Goal: Task Accomplishment & Management: Manage account settings

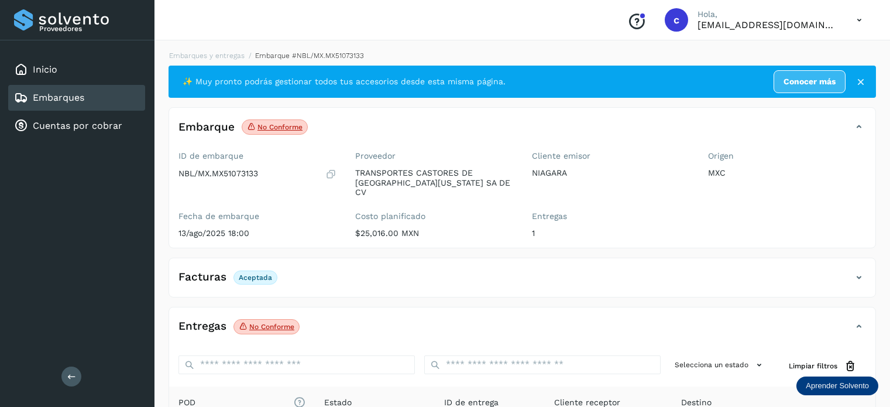
scroll to position [154, 0]
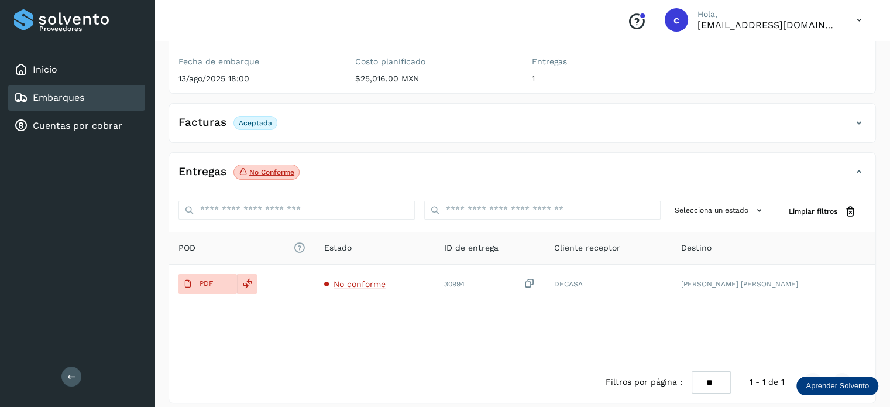
click at [75, 102] on link "Embarques" at bounding box center [58, 97] width 51 height 11
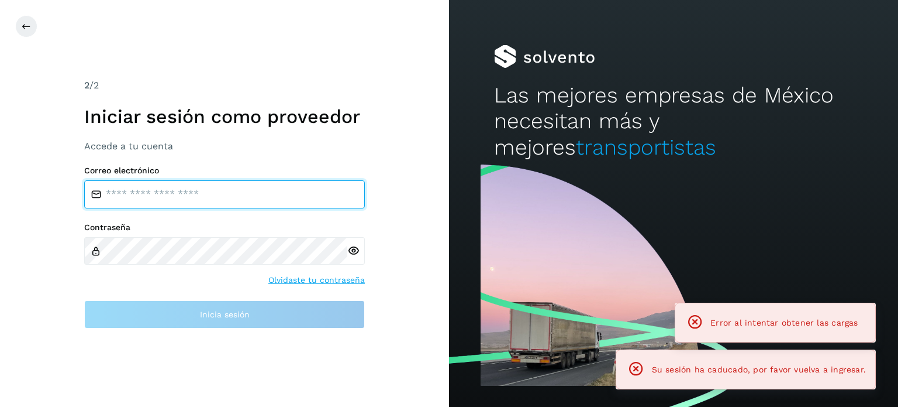
type input "**********"
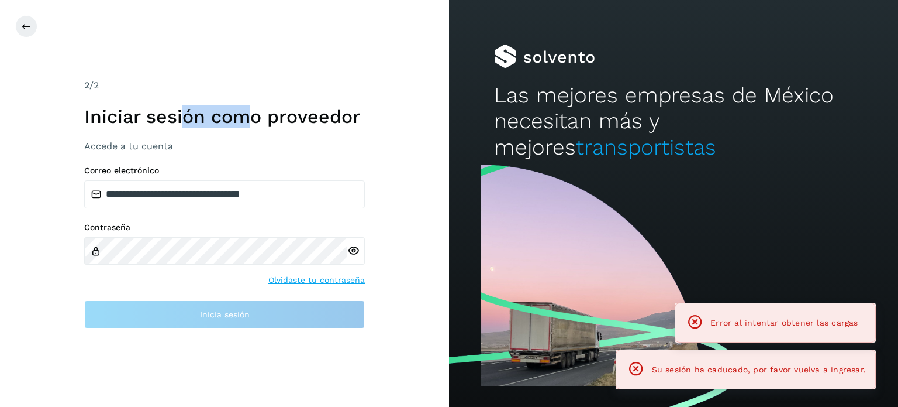
drag, startPoint x: 252, startPoint y: 98, endPoint x: 180, endPoint y: 102, distance: 72.1
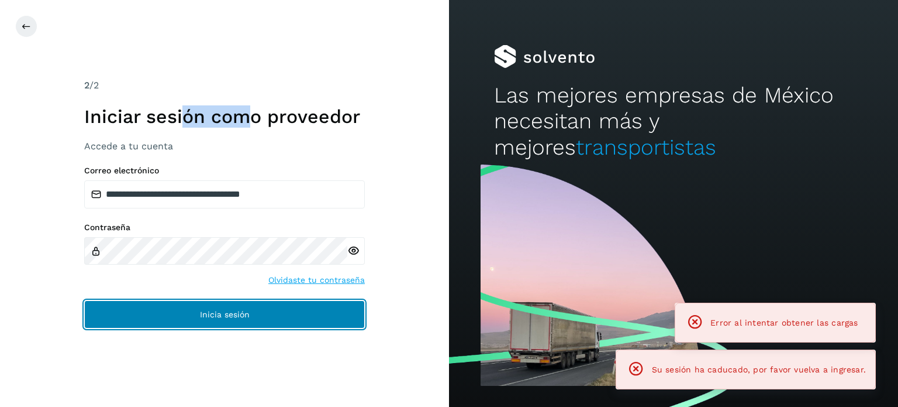
click at [280, 313] on button "Inicia sesión" at bounding box center [224, 314] width 281 height 28
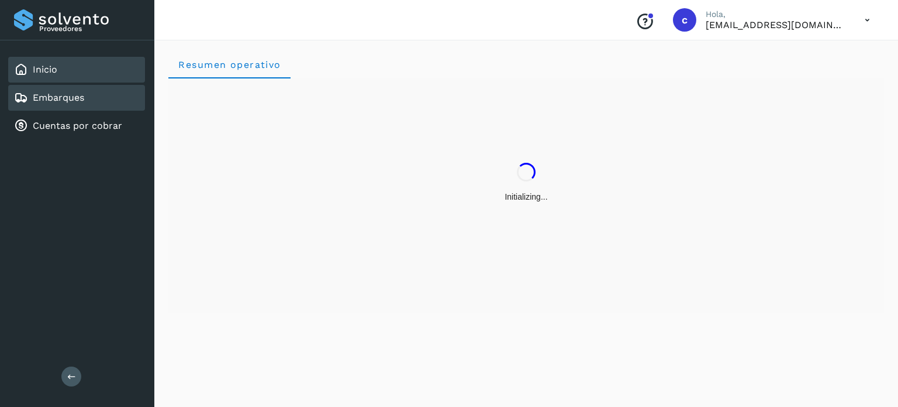
click at [91, 104] on div "Embarques" at bounding box center [76, 98] width 137 height 26
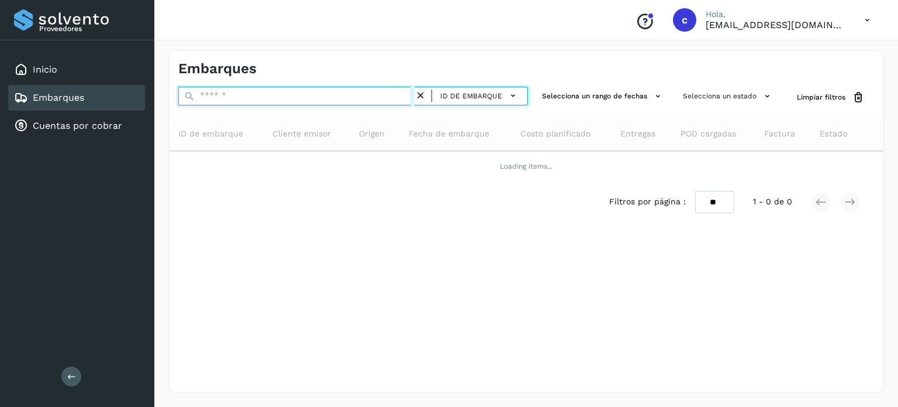
click at [259, 95] on input "text" at bounding box center [296, 96] width 236 height 19
click at [257, 97] on input "text" at bounding box center [296, 96] width 236 height 19
type input "********"
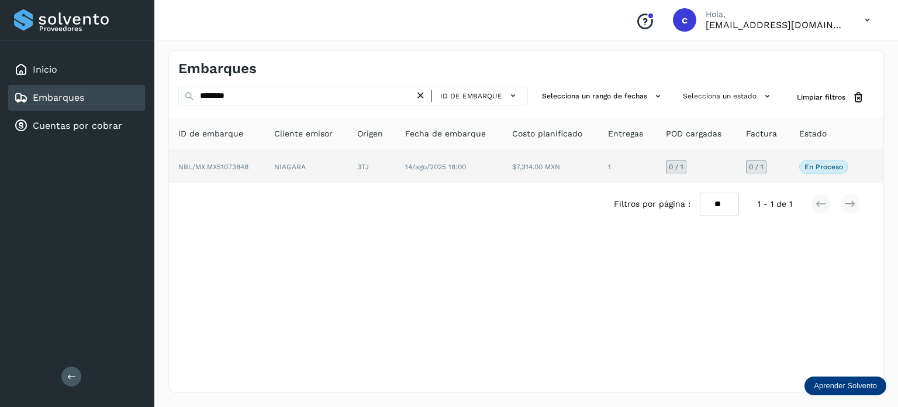
click at [348, 166] on td "NIAGARA" at bounding box center [372, 166] width 48 height 33
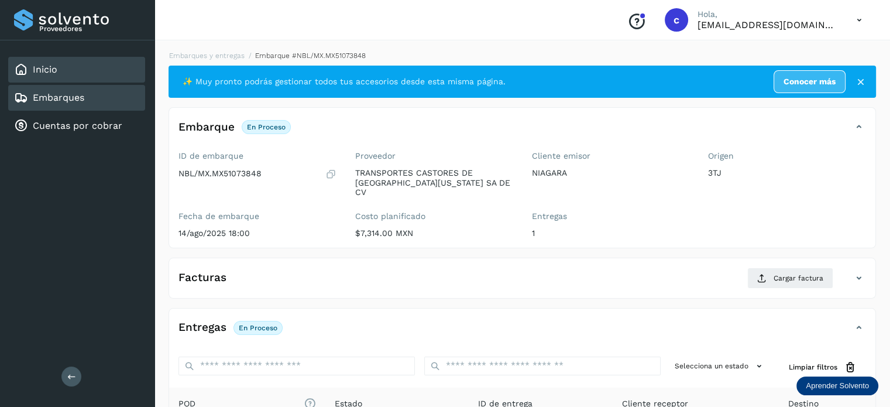
click at [80, 73] on div "Inicio" at bounding box center [76, 70] width 137 height 26
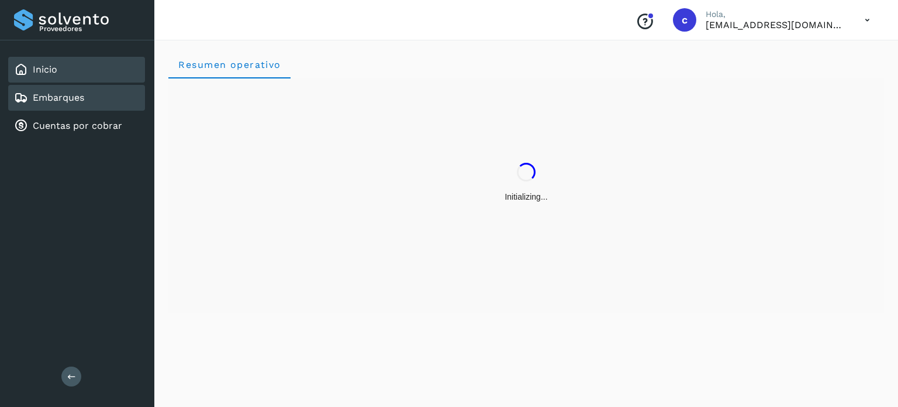
click at [69, 98] on link "Embarques" at bounding box center [58, 97] width 51 height 11
click at [84, 99] on div "Embarques" at bounding box center [76, 98] width 137 height 26
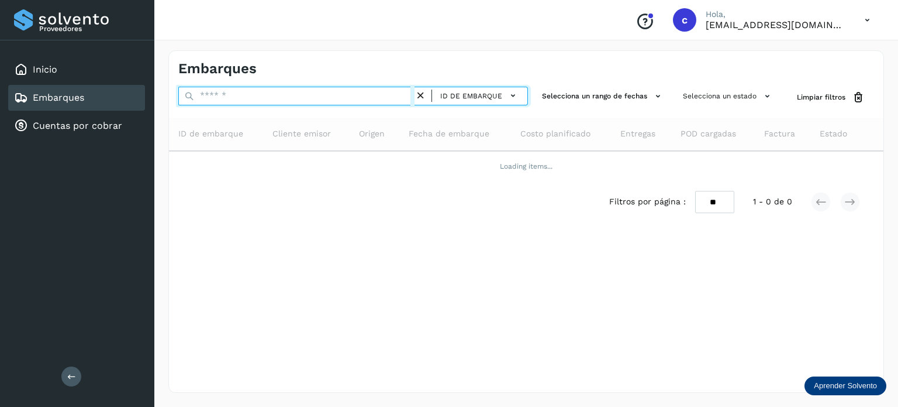
click at [240, 98] on input "text" at bounding box center [296, 96] width 236 height 19
type input "********"
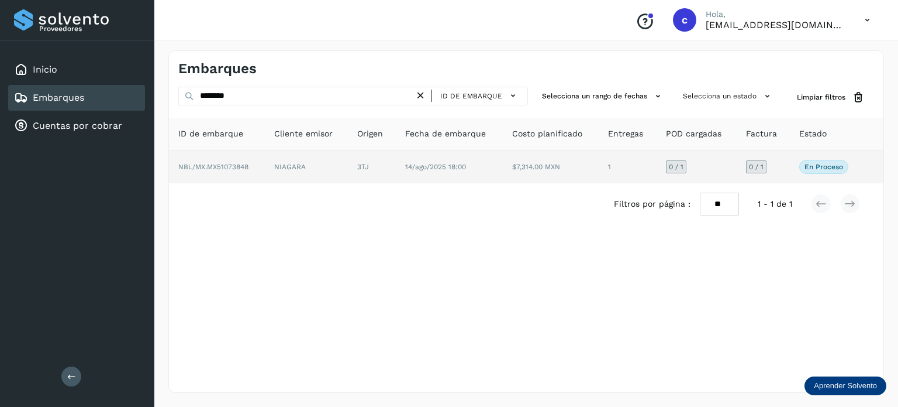
click at [503, 170] on td "14/ago/2025 18:00" at bounding box center [551, 166] width 96 height 33
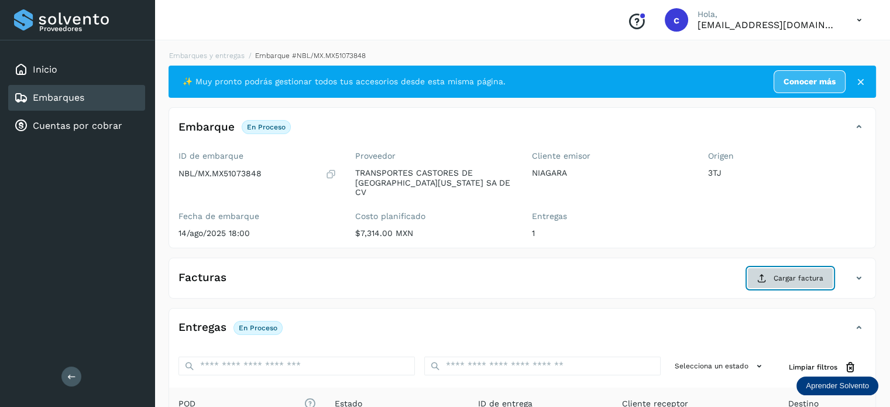
click at [817, 273] on span "Cargar factura" at bounding box center [798, 278] width 50 height 11
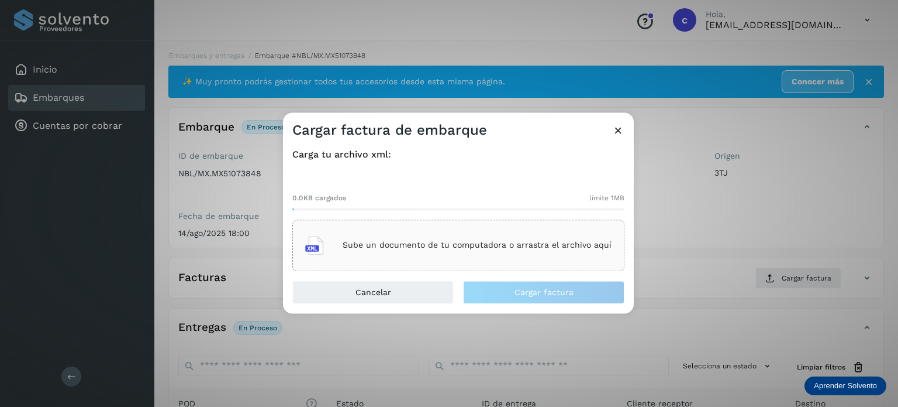
click at [453, 255] on div "Sube un documento de tu computadora o arrastra el archivo aquí" at bounding box center [458, 245] width 307 height 32
click at [618, 123] on div "Cargar factura de embarque" at bounding box center [458, 125] width 351 height 27
click at [618, 132] on icon at bounding box center [618, 130] width 12 height 12
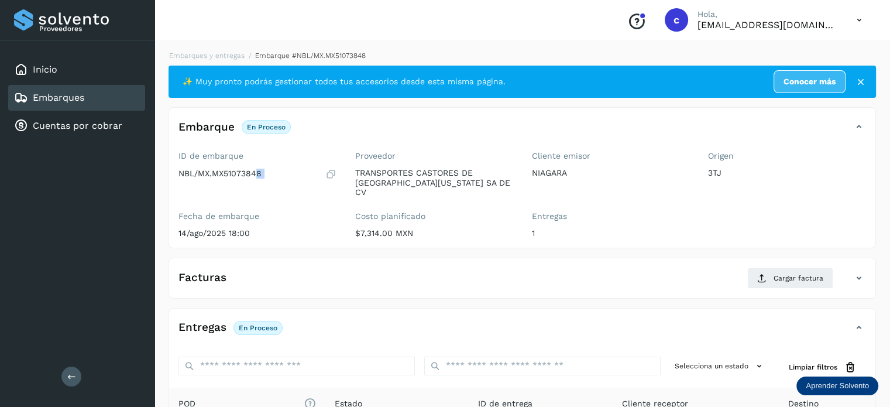
drag, startPoint x: 243, startPoint y: 185, endPoint x: 166, endPoint y: 190, distance: 77.4
click at [166, 190] on div "Embarques y entregas Embarque #NBL/MX.MX51073848 ✨ Muy pronto podrás gestionar …" at bounding box center [521, 304] width 735 height 536
click at [777, 273] on span "Cargar factura" at bounding box center [798, 278] width 50 height 11
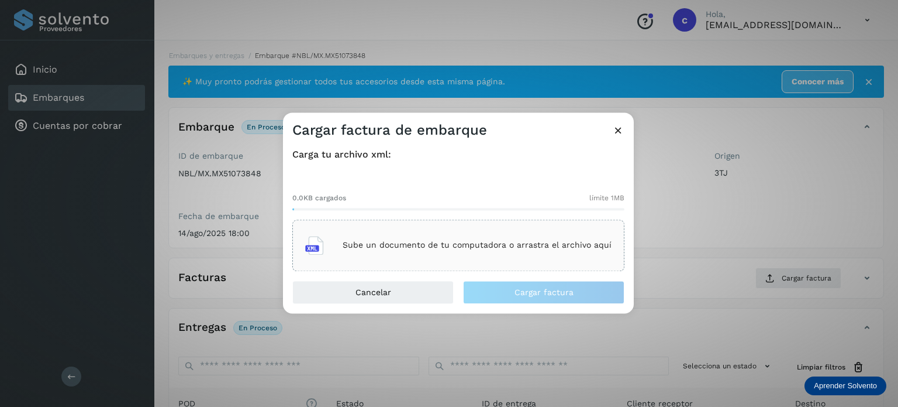
click at [436, 243] on p "Sube un documento de tu computadora o arrastra el archivo aquí" at bounding box center [477, 245] width 269 height 10
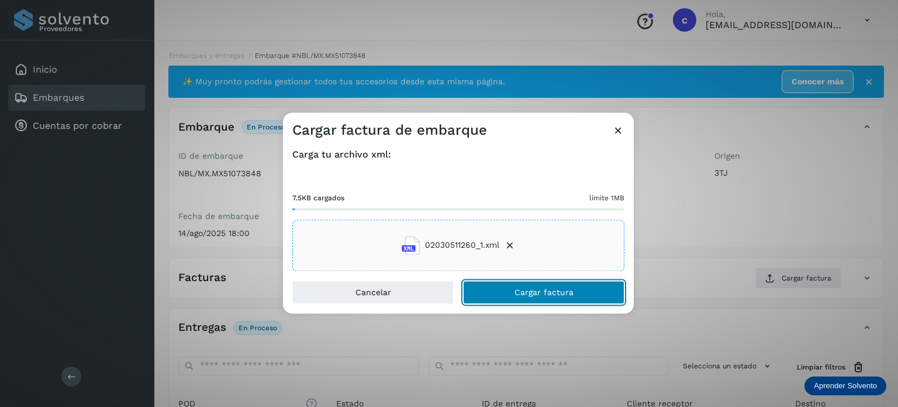
click at [552, 292] on span "Cargar factura" at bounding box center [544, 292] width 59 height 8
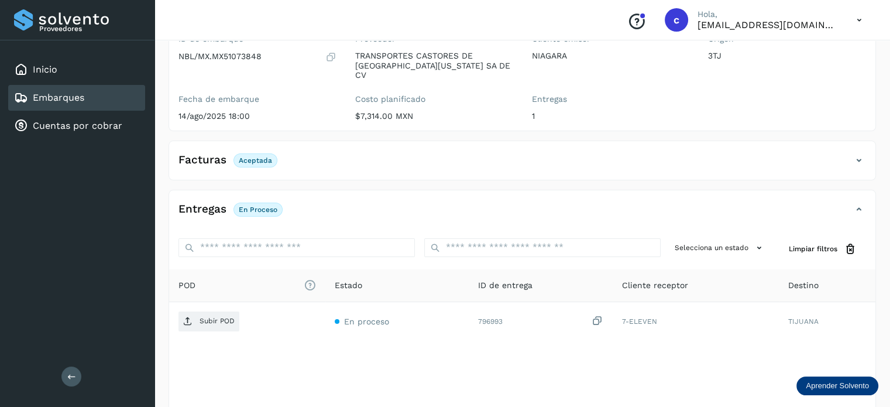
scroll to position [154, 0]
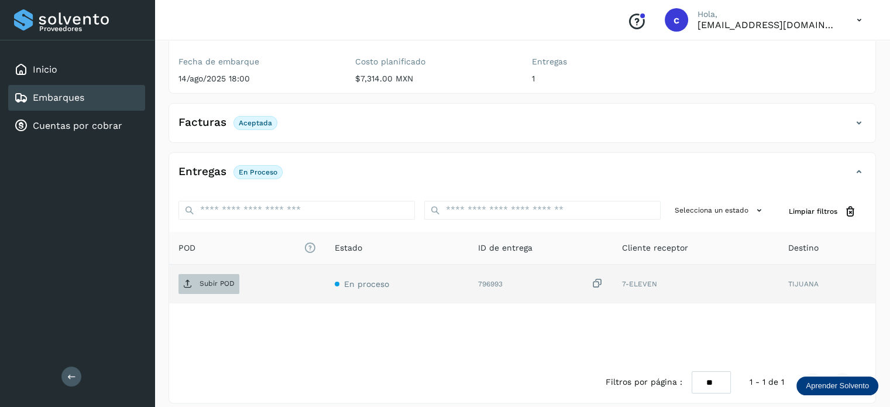
click at [219, 279] on p "Subir POD" at bounding box center [216, 283] width 35 height 8
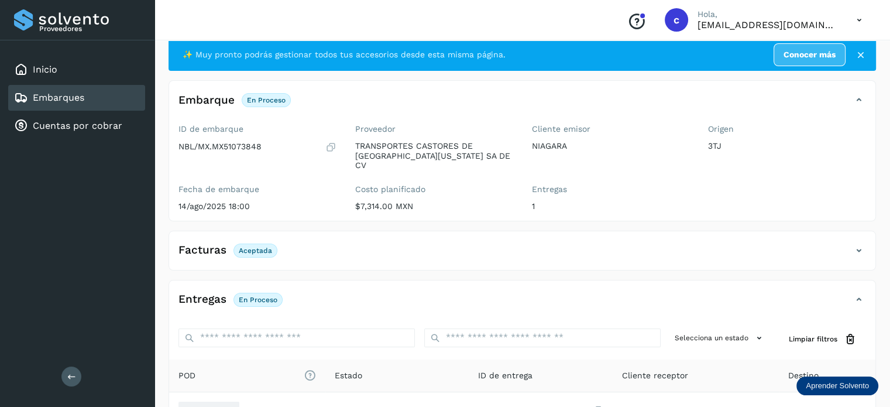
scroll to position [0, 0]
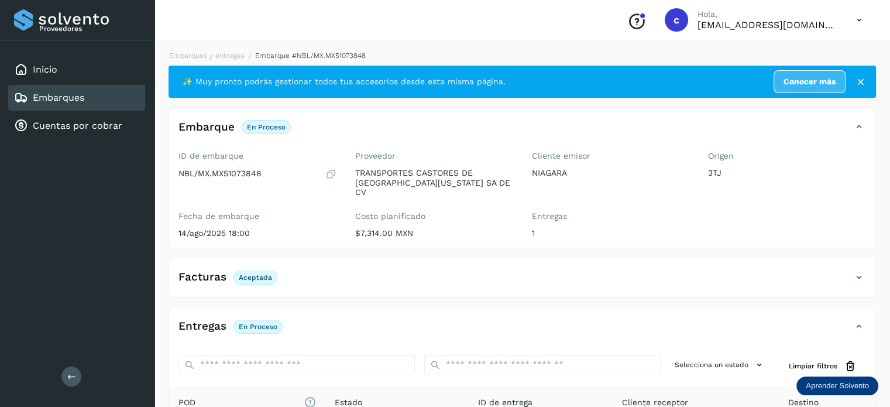
click at [862, 270] on icon at bounding box center [859, 277] width 14 height 14
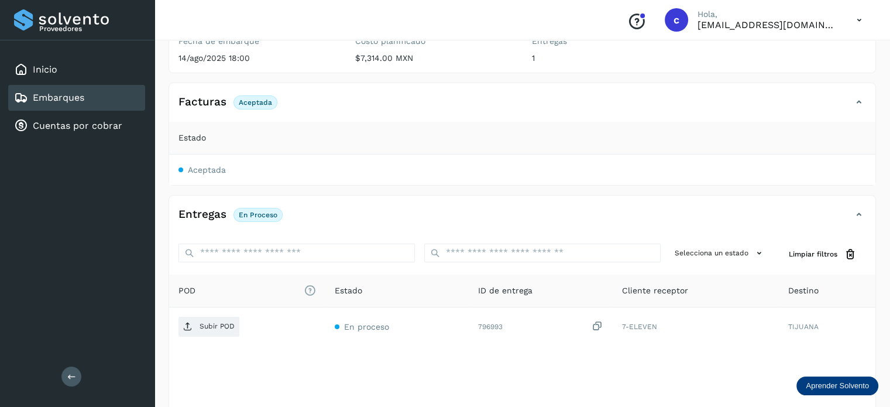
scroll to position [175, 0]
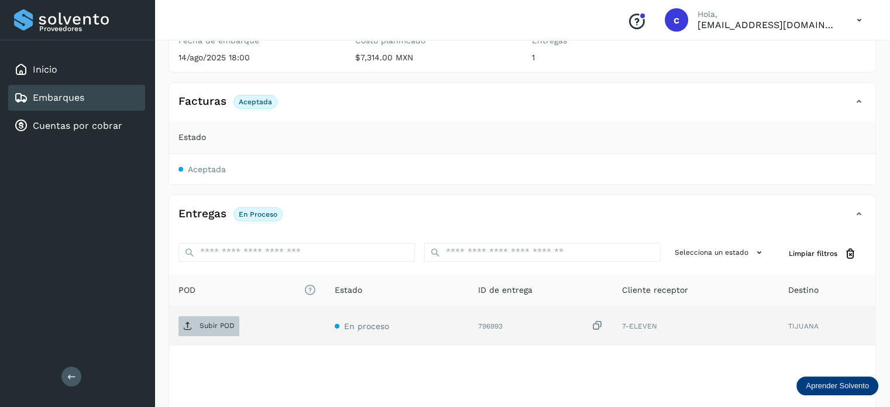
click at [233, 321] on p "Subir POD" at bounding box center [216, 325] width 35 height 8
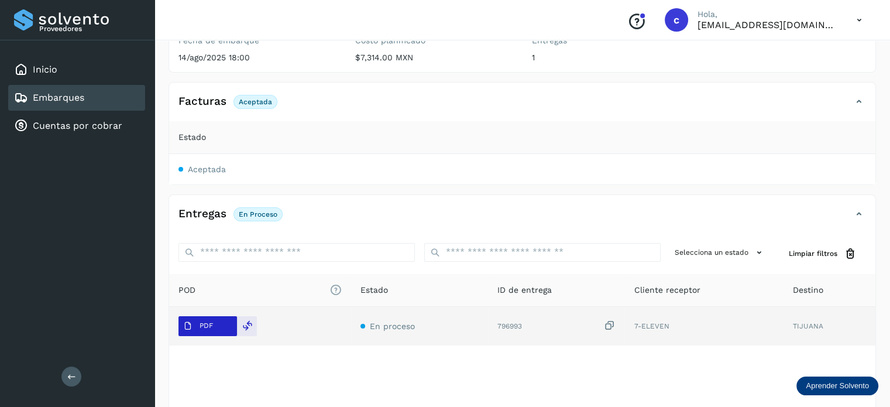
click at [211, 321] on p "PDF" at bounding box center [205, 325] width 13 height 8
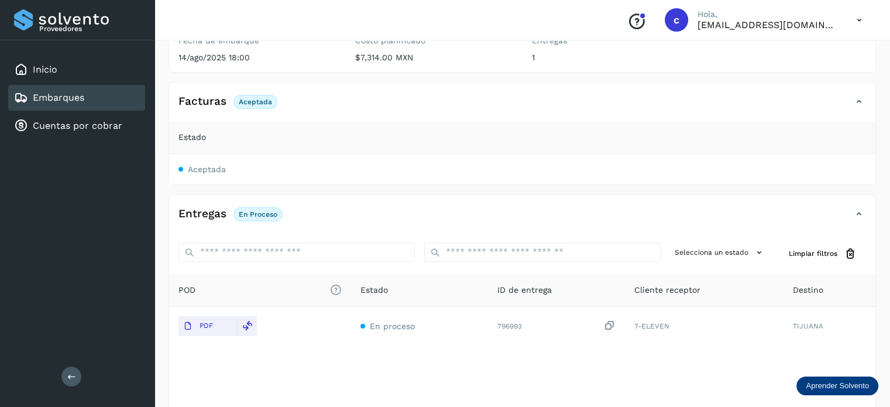
click at [70, 101] on link "Embarques" at bounding box center [58, 97] width 51 height 11
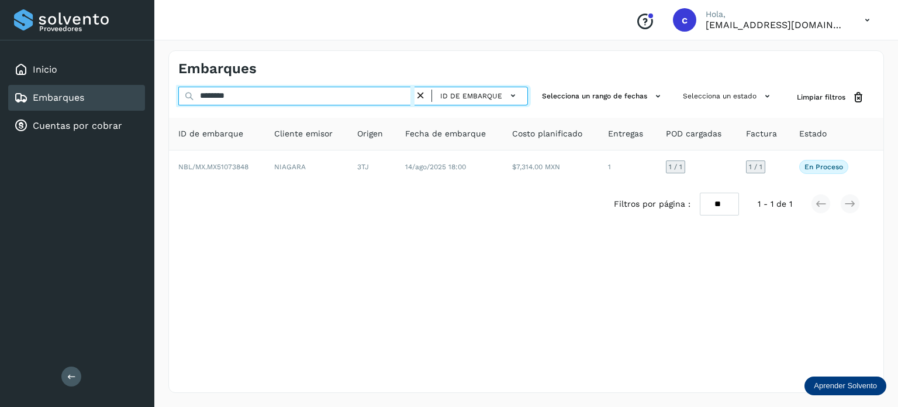
drag, startPoint x: 248, startPoint y: 96, endPoint x: 191, endPoint y: 96, distance: 57.3
click at [192, 96] on div "******** ID de embarque" at bounding box center [353, 98] width 350 height 22
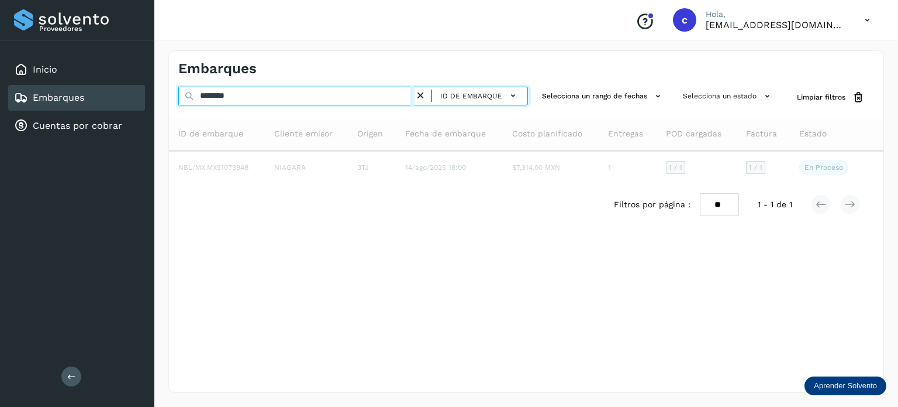
type input "********"
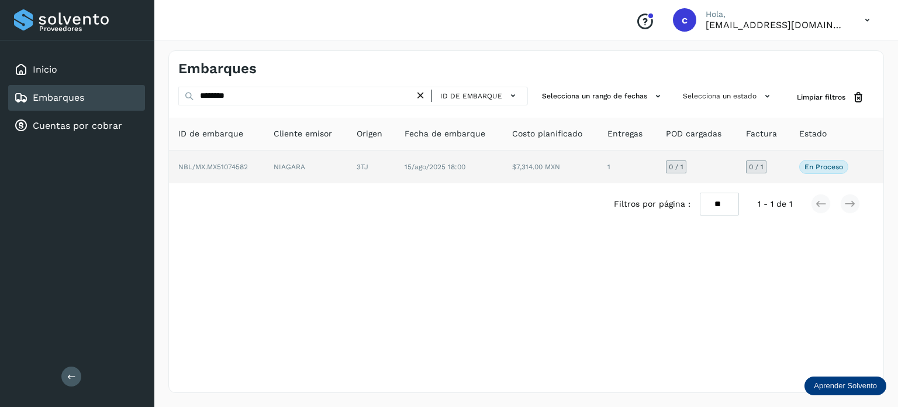
click at [438, 168] on span "15/ago/2025 18:00" at bounding box center [435, 167] width 61 height 8
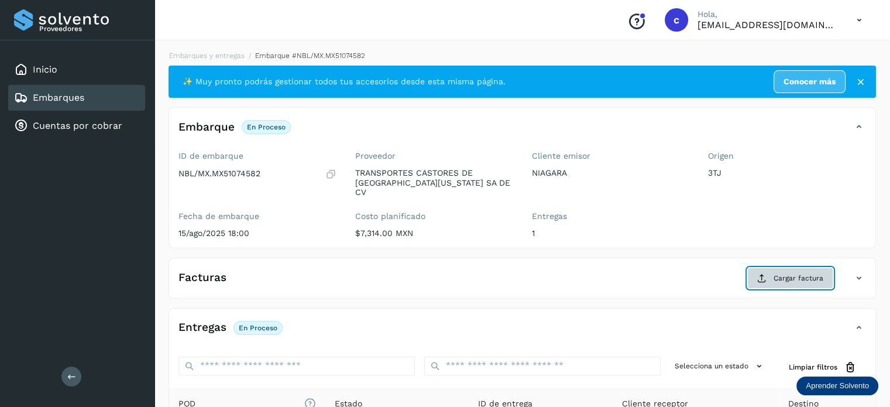
click at [778, 273] on button "Cargar factura" at bounding box center [790, 277] width 86 height 21
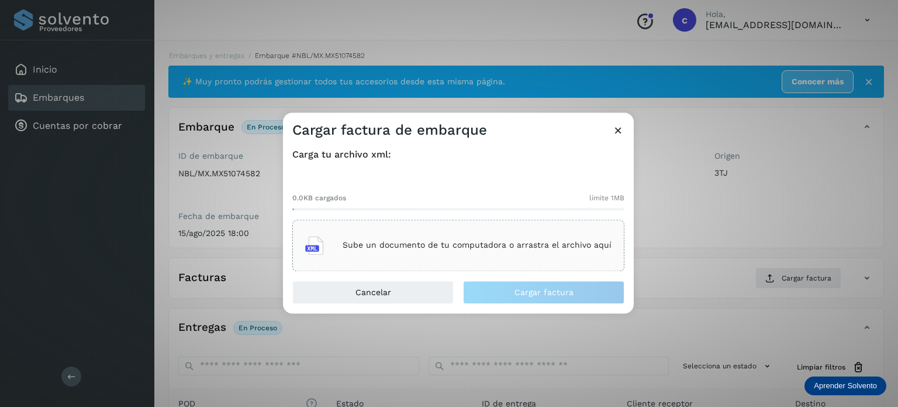
click at [435, 243] on p "Sube un documento de tu computadora o arrastra el archivo aquí" at bounding box center [477, 245] width 269 height 10
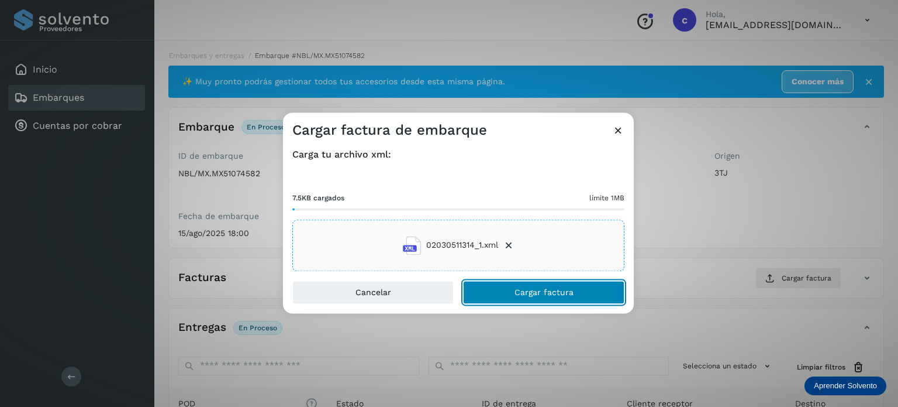
click at [536, 294] on span "Cargar factura" at bounding box center [544, 292] width 59 height 8
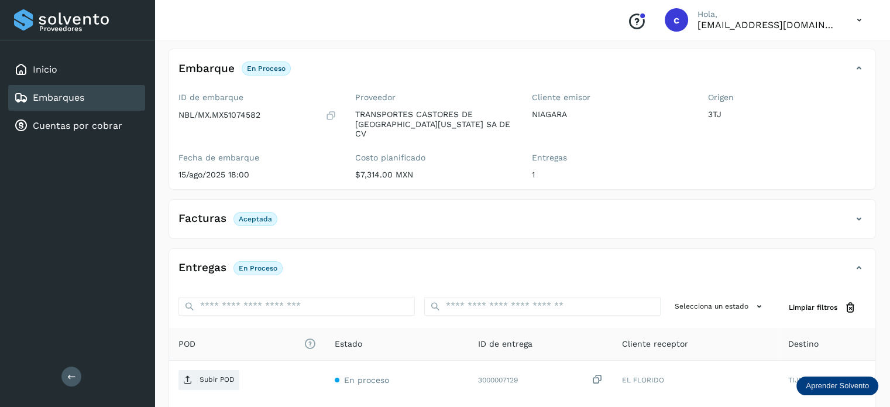
scroll to position [117, 0]
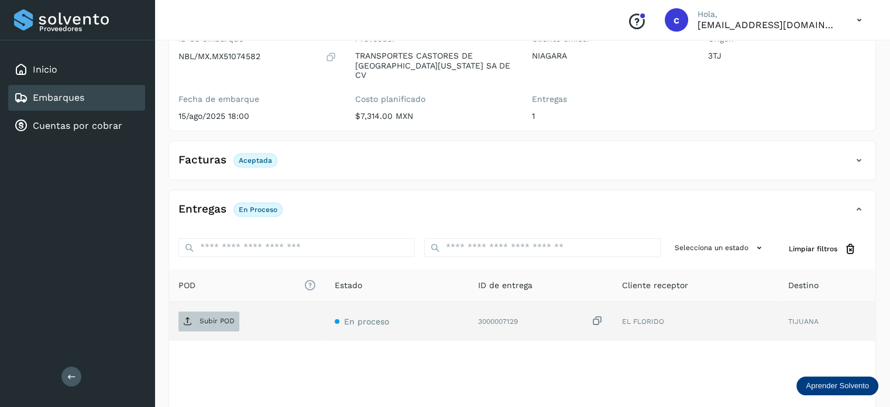
click at [229, 316] on p "Subir POD" at bounding box center [216, 320] width 35 height 8
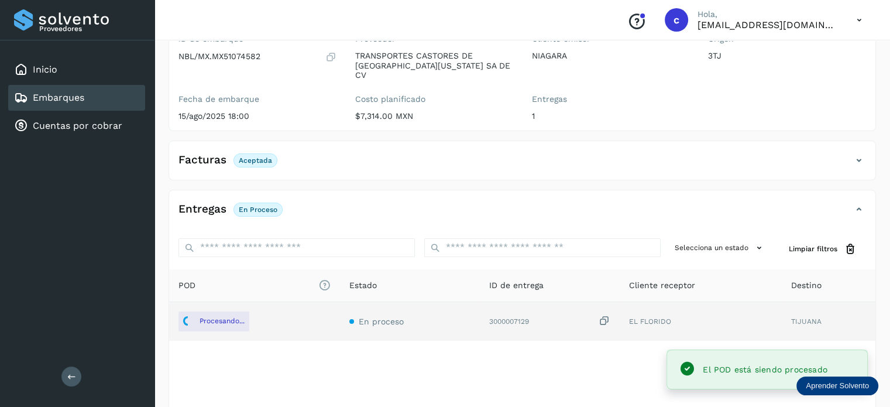
click at [89, 97] on div "Embarques" at bounding box center [76, 98] width 137 height 26
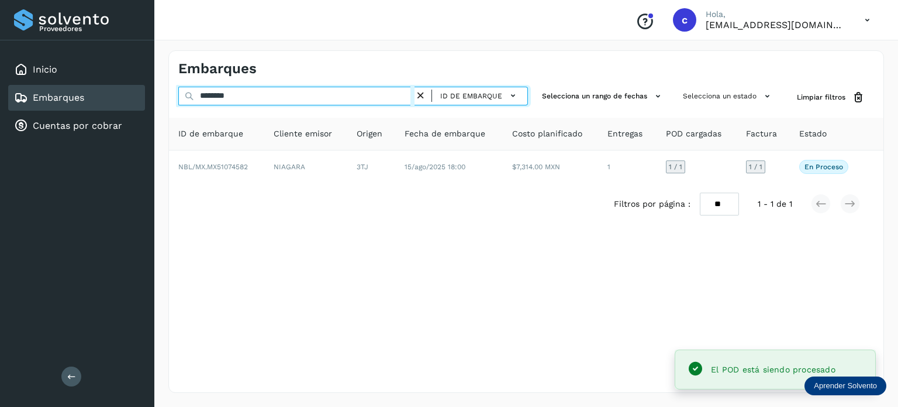
drag, startPoint x: 258, startPoint y: 95, endPoint x: 164, endPoint y: 84, distance: 94.8
click at [164, 85] on div "Embarques ******** ID de embarque Selecciona un rango de fechas Selecciona un e…" at bounding box center [526, 221] width 744 height 370
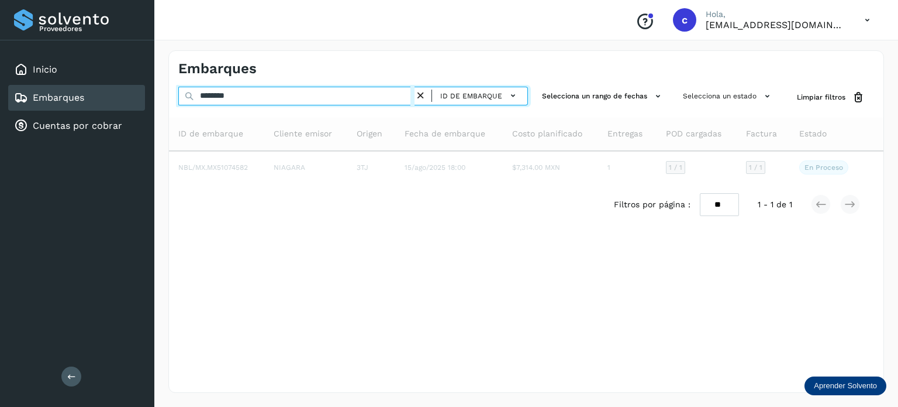
type input "********"
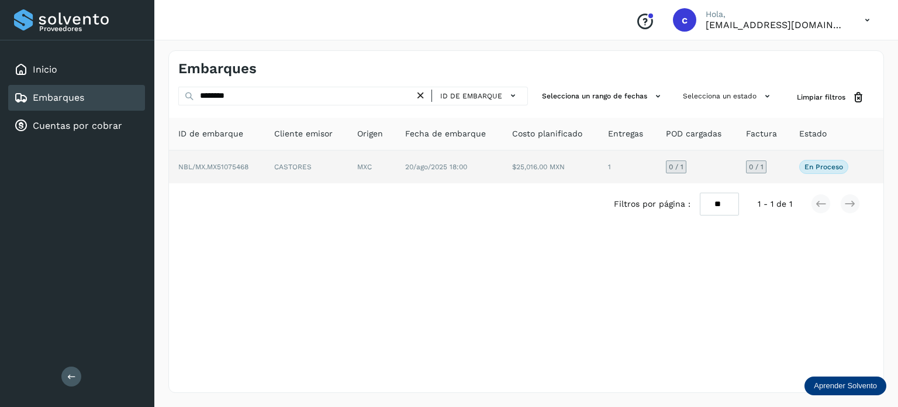
click at [454, 166] on span "20/ago/2025 18:00" at bounding box center [436, 167] width 62 height 8
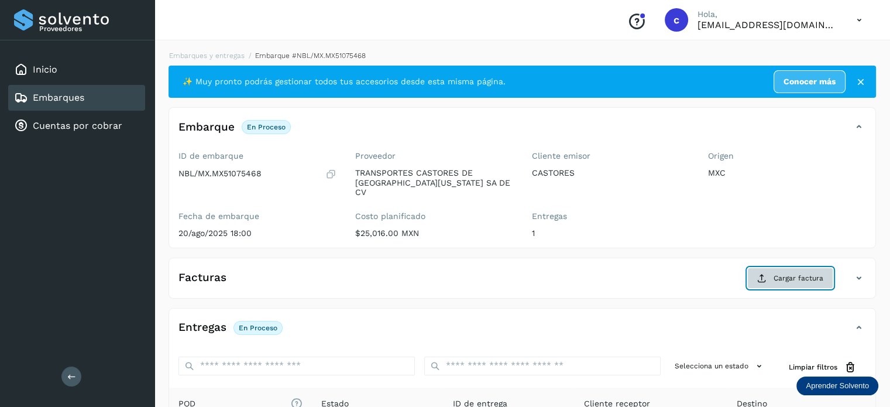
click at [792, 273] on span "Cargar factura" at bounding box center [798, 278] width 50 height 11
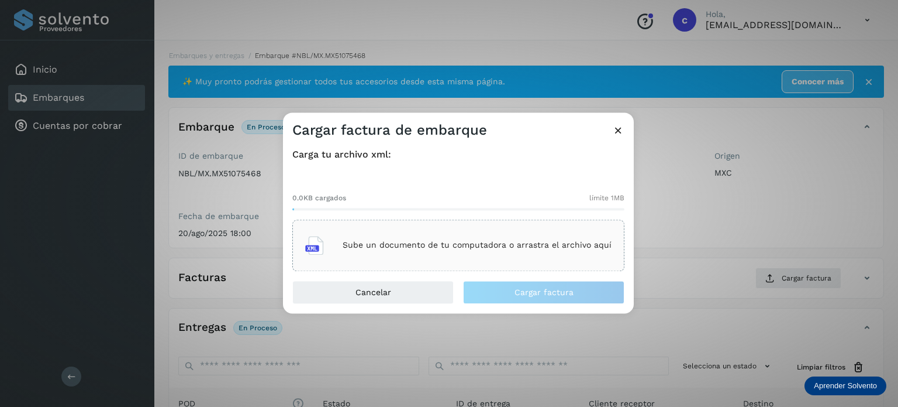
click at [463, 247] on p "Sube un documento de tu computadora o arrastra el archivo aquí" at bounding box center [477, 245] width 269 height 10
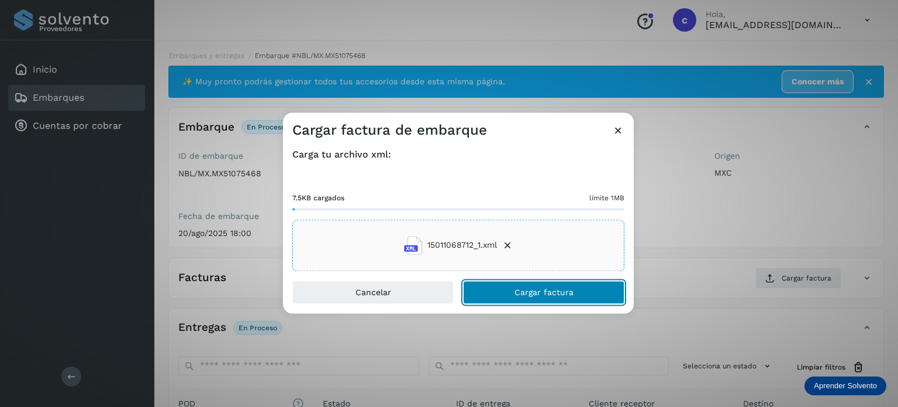
click at [553, 291] on span "Cargar factura" at bounding box center [544, 292] width 59 height 8
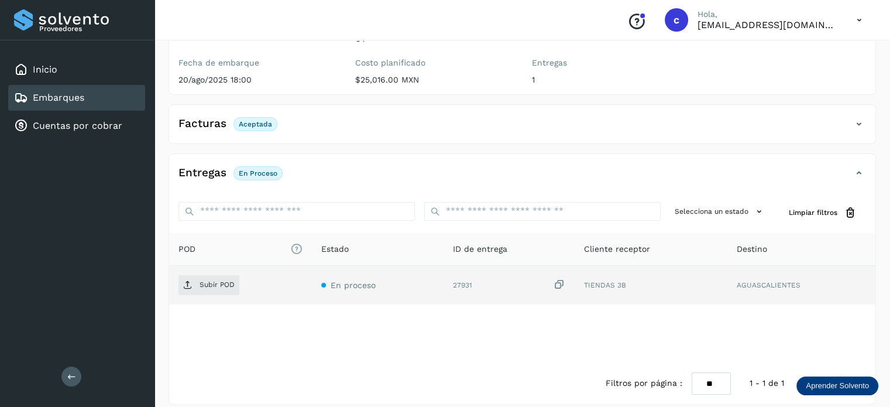
scroll to position [154, 0]
click at [312, 284] on td "Subir POD" at bounding box center [378, 283] width 132 height 39
click at [221, 279] on p "Subir POD" at bounding box center [216, 283] width 35 height 8
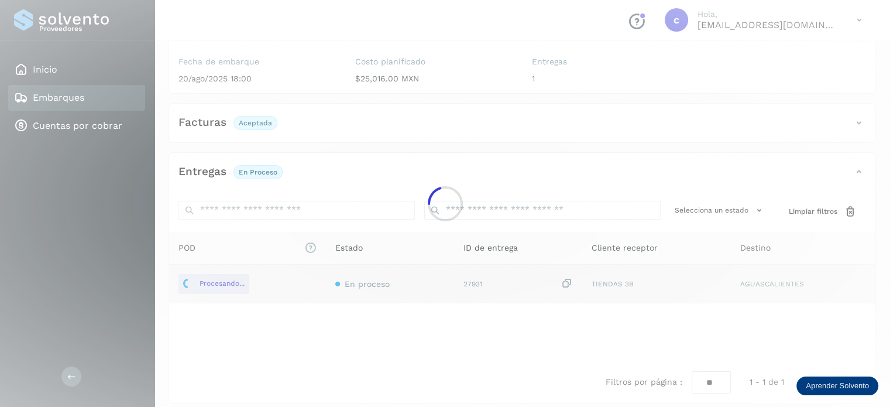
click at [639, 202] on div at bounding box center [445, 203] width 890 height 407
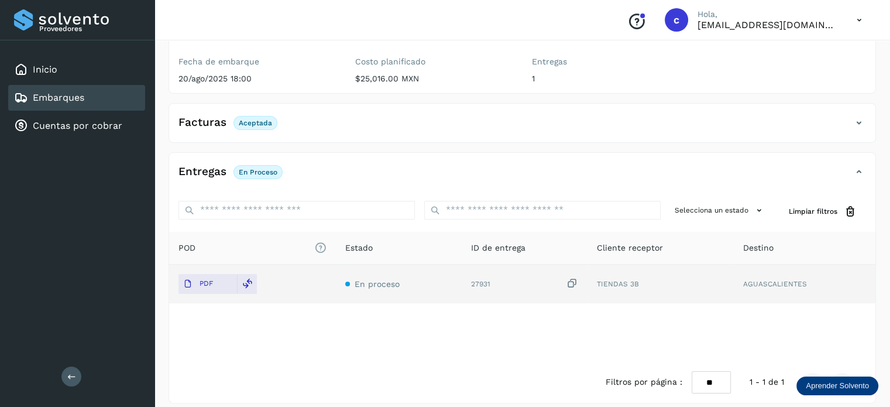
click at [77, 95] on link "Embarques" at bounding box center [58, 97] width 51 height 11
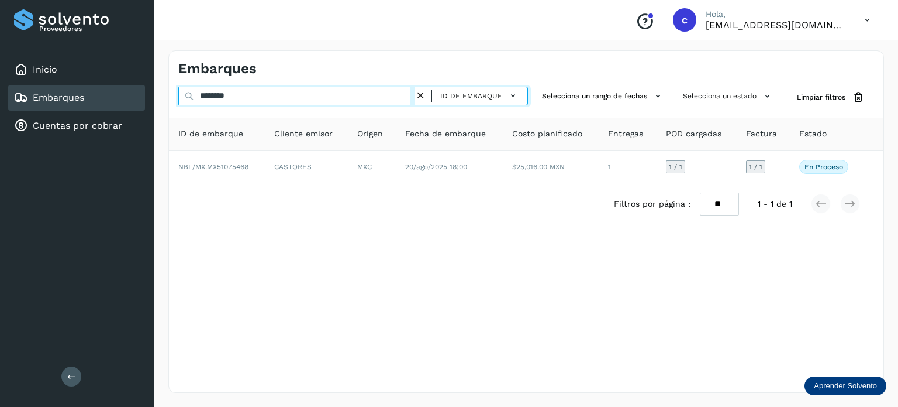
drag, startPoint x: 241, startPoint y: 103, endPoint x: 185, endPoint y: 98, distance: 56.4
click at [185, 98] on div "******** ID de embarque" at bounding box center [353, 98] width 350 height 22
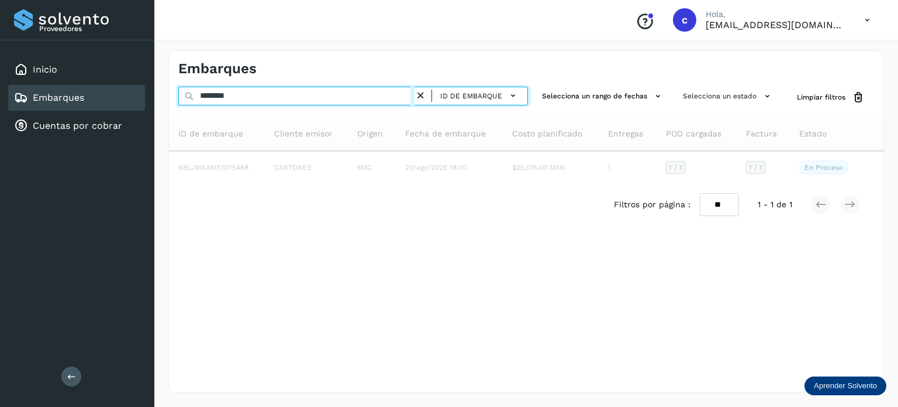
type input "********"
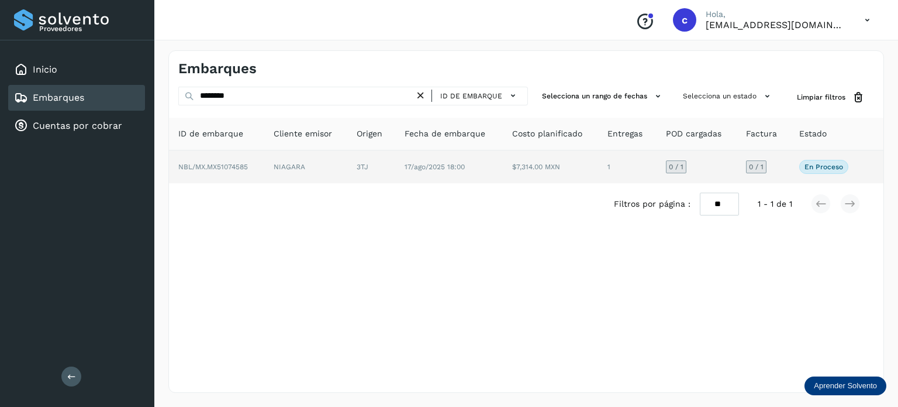
click at [420, 168] on span "17/ago/2025 18:00" at bounding box center [435, 167] width 60 height 8
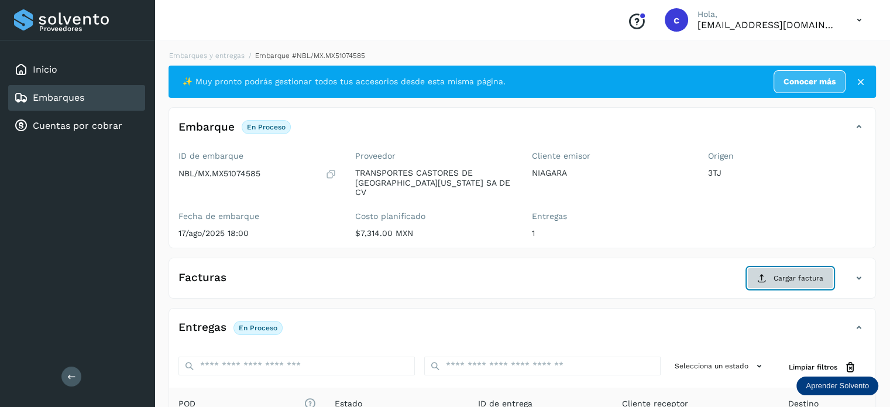
click at [790, 273] on span "Cargar factura" at bounding box center [798, 278] width 50 height 11
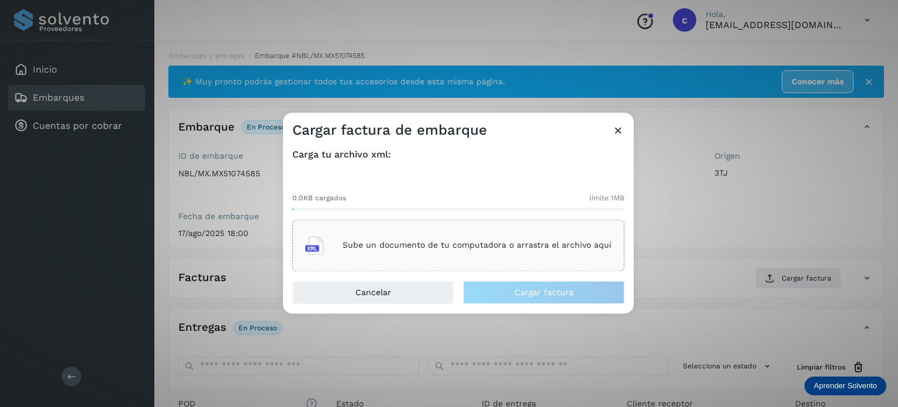
click at [452, 245] on p "Sube un documento de tu computadora o arrastra el archivo aquí" at bounding box center [477, 245] width 269 height 10
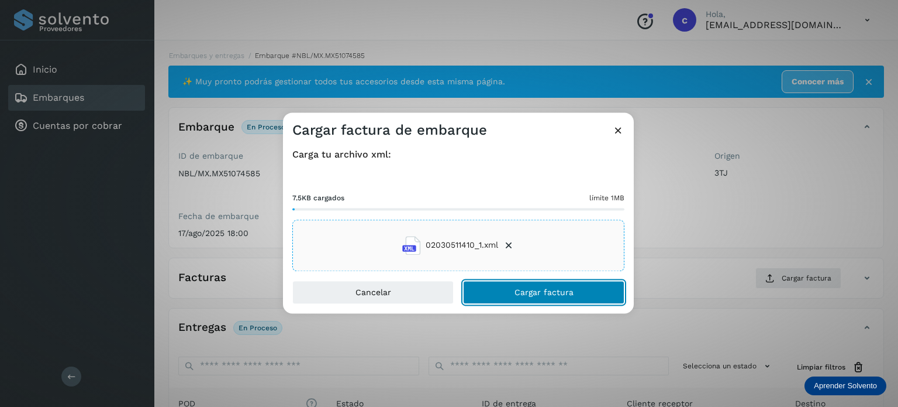
click at [548, 289] on span "Cargar factura" at bounding box center [544, 292] width 59 height 8
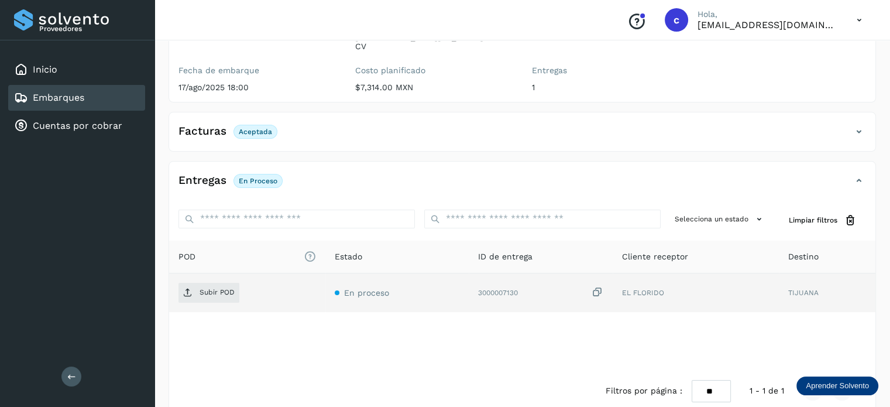
scroll to position [154, 0]
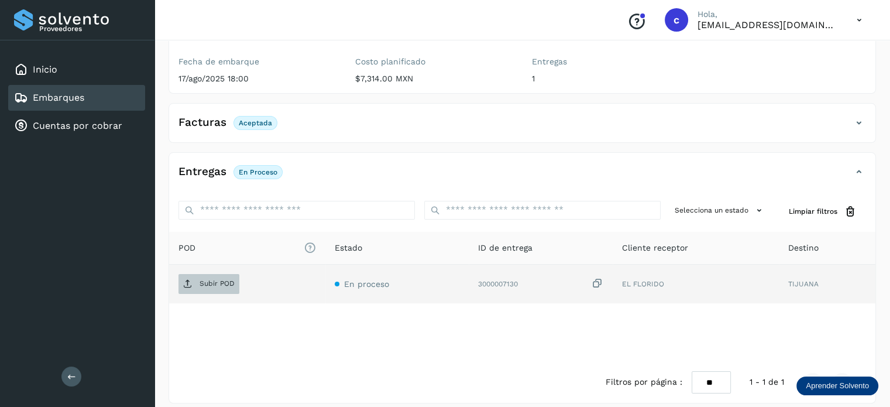
click at [216, 274] on span "Subir POD" at bounding box center [208, 283] width 61 height 19
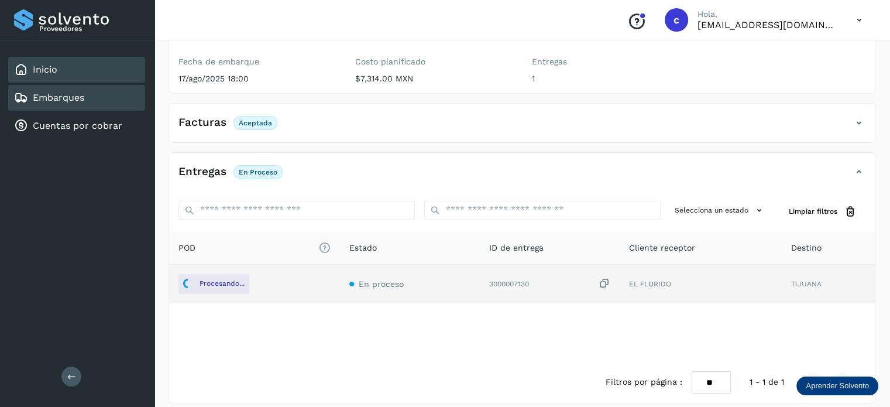
click at [87, 75] on div "Inicio" at bounding box center [76, 70] width 137 height 26
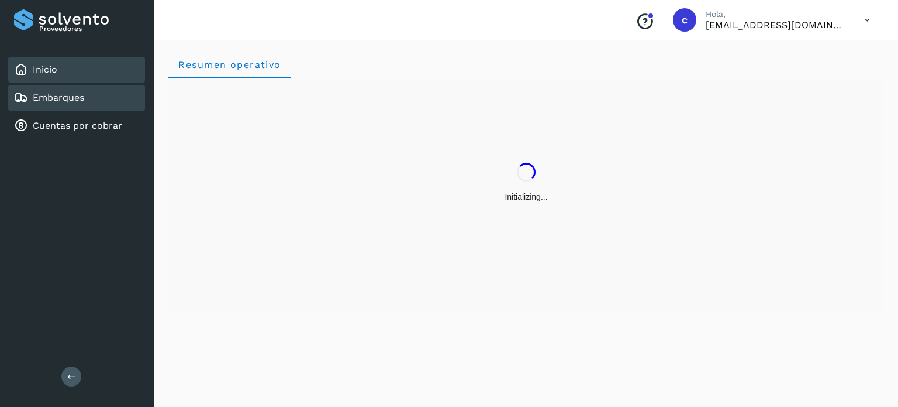
click at [86, 104] on div "Embarques" at bounding box center [76, 98] width 137 height 26
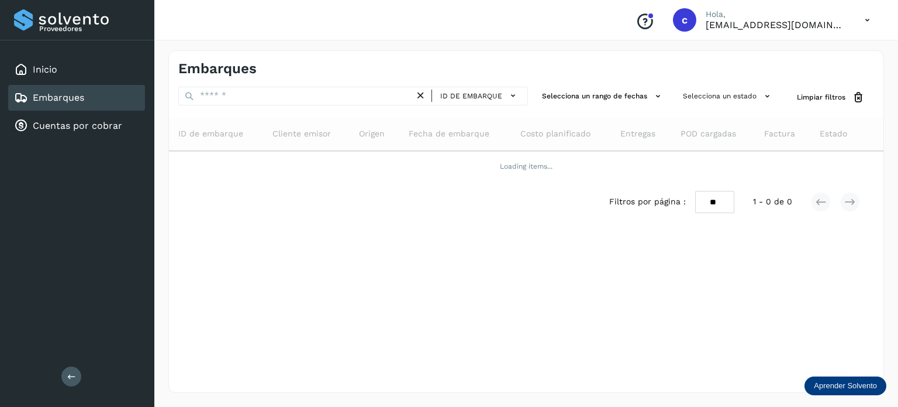
click at [92, 92] on div "Embarques" at bounding box center [76, 98] width 137 height 26
click at [74, 80] on div "Inicio" at bounding box center [76, 70] width 137 height 26
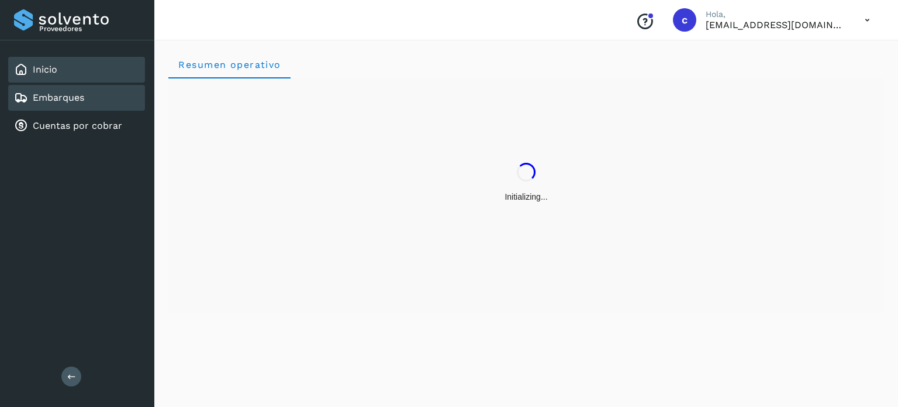
click at [70, 96] on link "Embarques" at bounding box center [58, 97] width 51 height 11
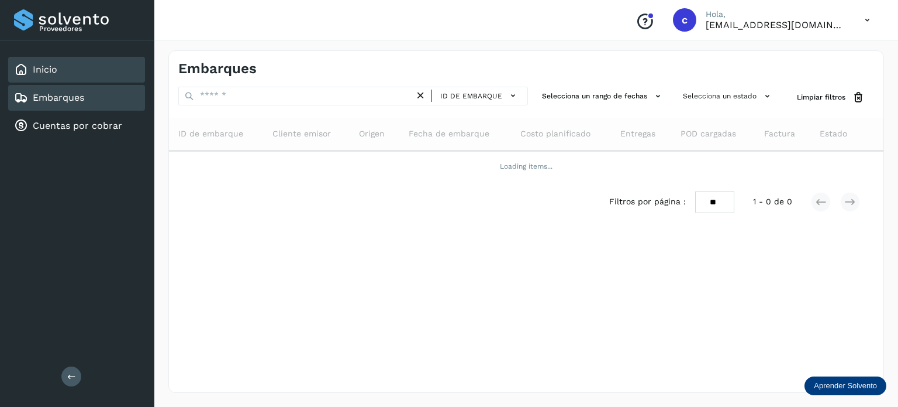
click at [64, 75] on div "Inicio" at bounding box center [76, 70] width 137 height 26
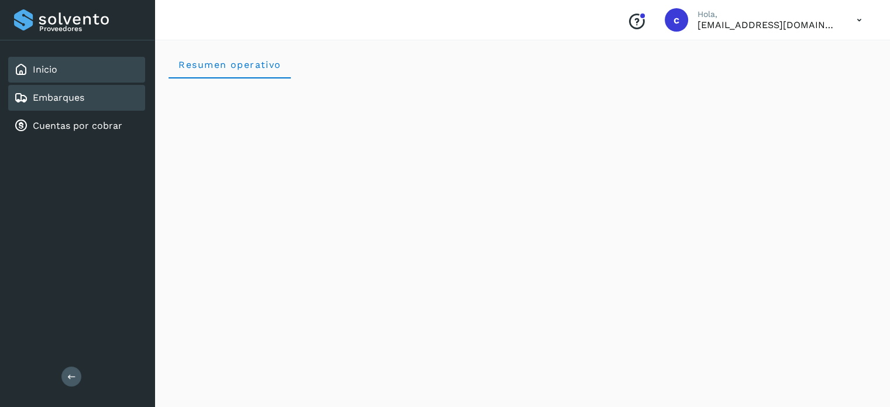
click at [88, 84] on div "Inicio Embarques Cuentas por cobrar" at bounding box center [77, 97] width 154 height 115
click at [82, 97] on link "Embarques" at bounding box center [58, 97] width 51 height 11
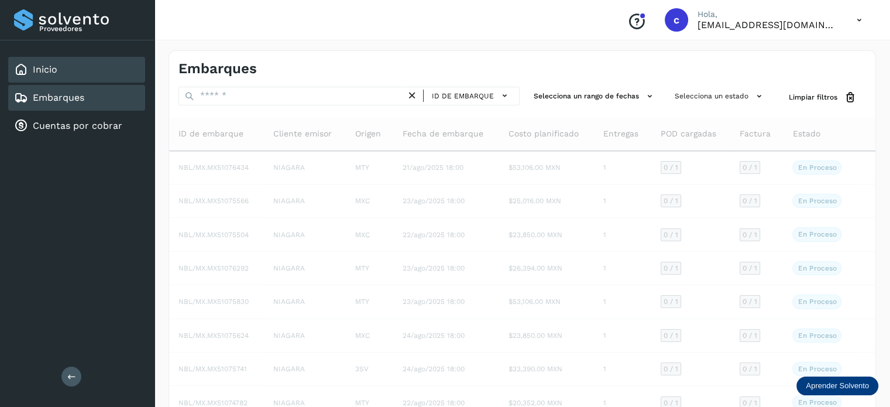
click at [77, 60] on div "Inicio" at bounding box center [76, 70] width 137 height 26
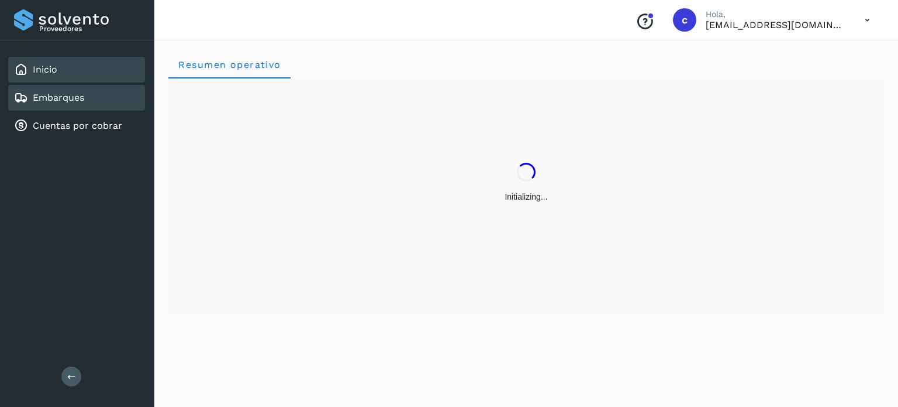
click at [94, 93] on div "Embarques" at bounding box center [76, 98] width 137 height 26
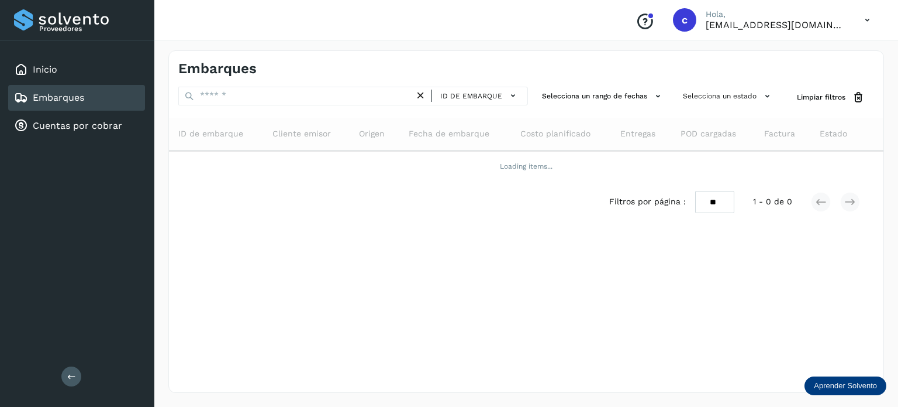
click at [68, 103] on div "Embarques" at bounding box center [49, 98] width 70 height 14
click at [40, 65] on link "Inicio" at bounding box center [45, 69] width 25 height 11
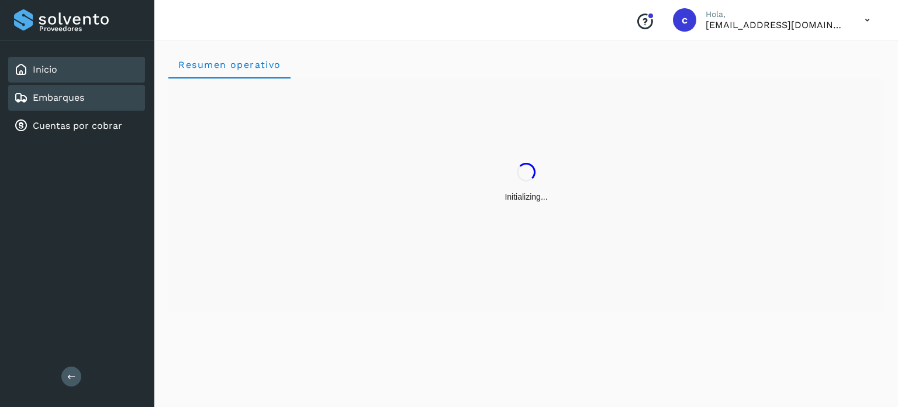
click at [54, 88] on div "Embarques" at bounding box center [76, 98] width 137 height 26
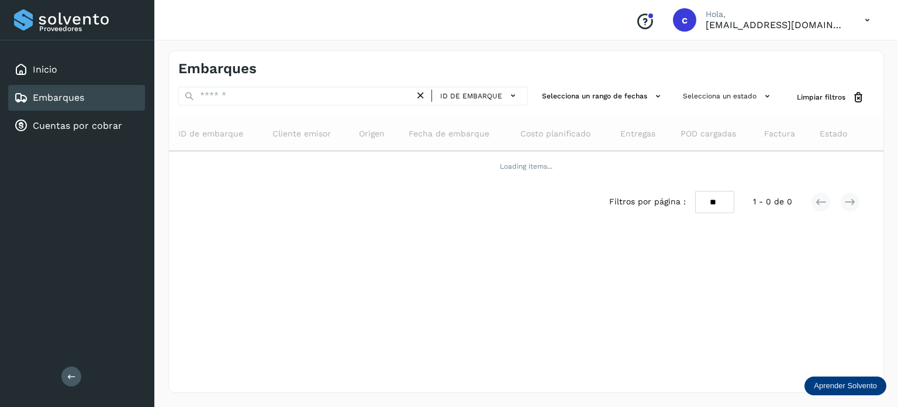
click at [111, 98] on div "Embarques" at bounding box center [76, 98] width 137 height 26
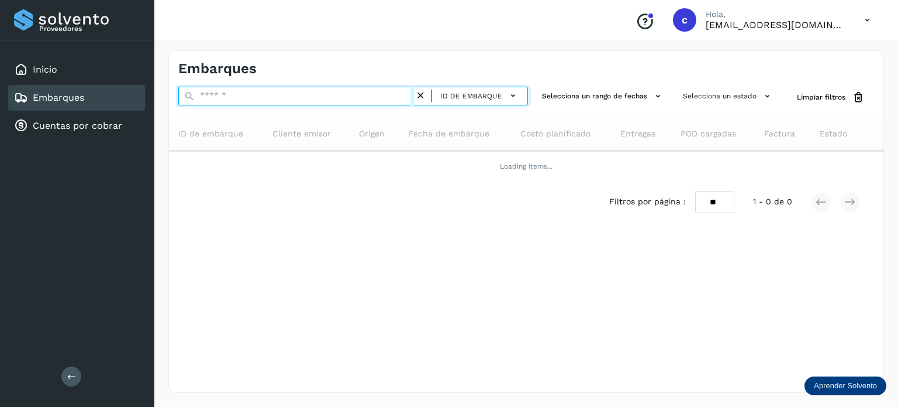
click at [226, 93] on input "text" at bounding box center [296, 96] width 236 height 19
type input "********"
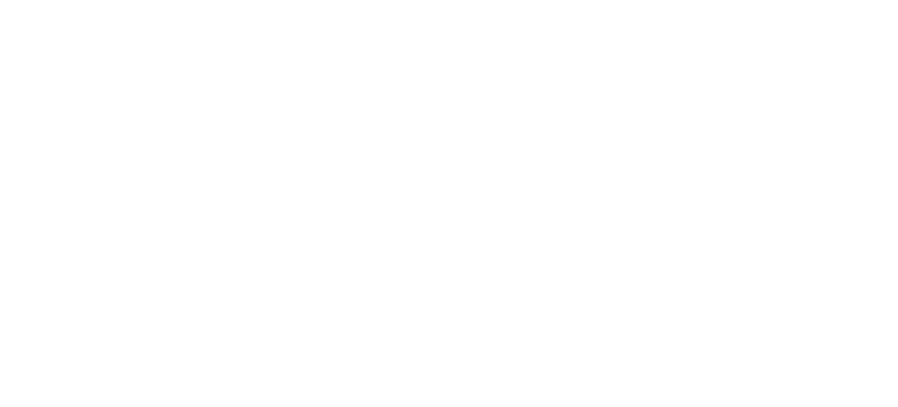
drag, startPoint x: 171, startPoint y: 66, endPoint x: 509, endPoint y: 213, distance: 369.4
click at [509, 213] on div at bounding box center [449, 203] width 898 height 407
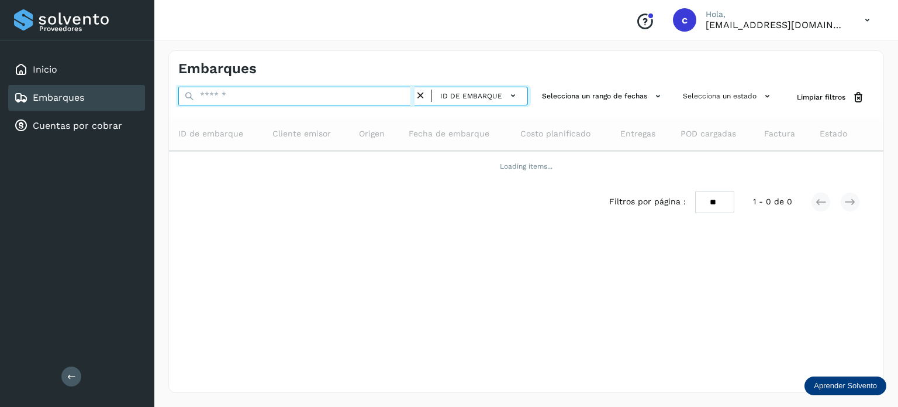
click at [250, 95] on input "text" at bounding box center [296, 96] width 236 height 19
type input "********"
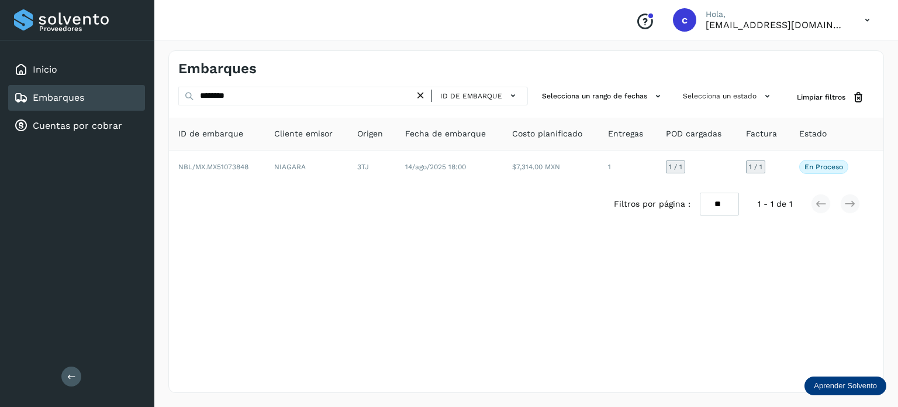
click at [407, 226] on div "Embarques ******** ID de embarque Selecciona un rango de fechas Selecciona un e…" at bounding box center [526, 221] width 716 height 342
click at [54, 57] on div "Inicio" at bounding box center [76, 70] width 137 height 26
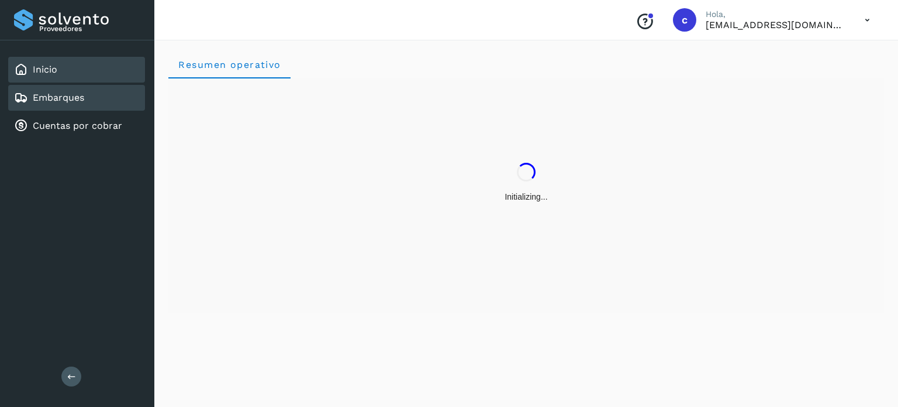
click at [53, 96] on link "Embarques" at bounding box center [58, 97] width 51 height 11
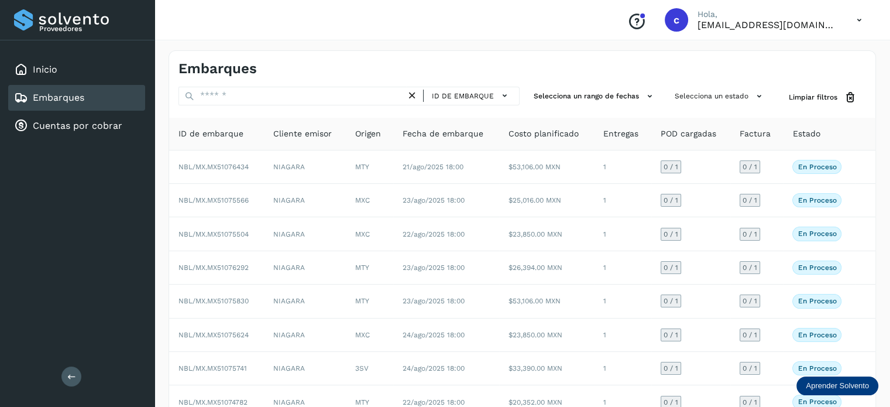
click at [100, 100] on div "Embarques" at bounding box center [76, 98] width 137 height 26
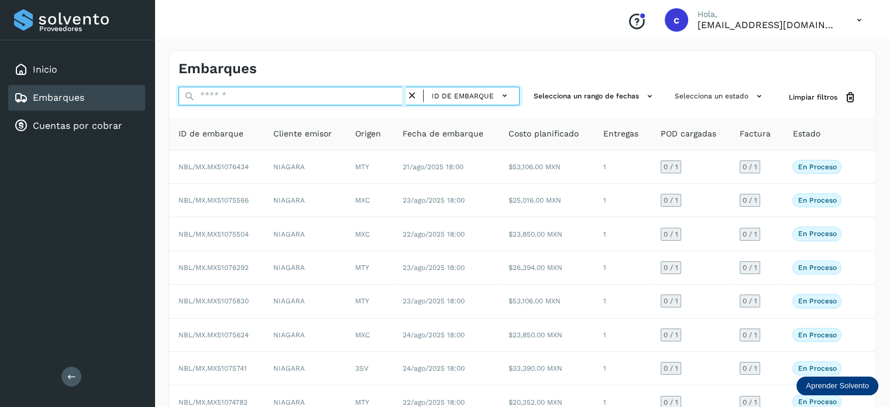
click at [264, 98] on input "text" at bounding box center [292, 96] width 228 height 19
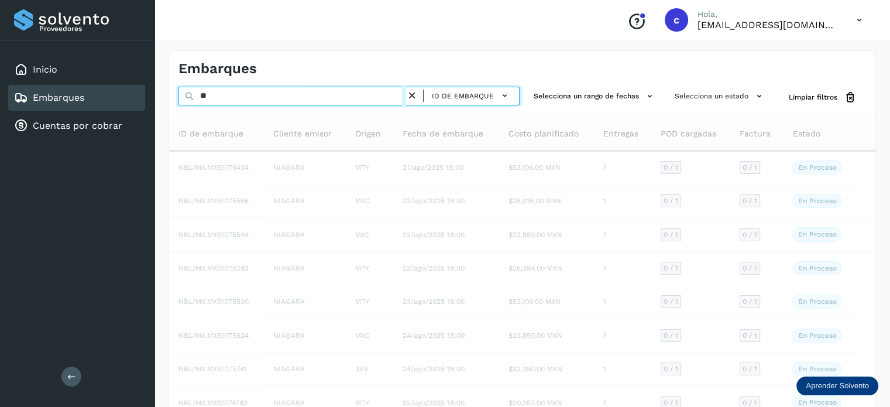
type input "*"
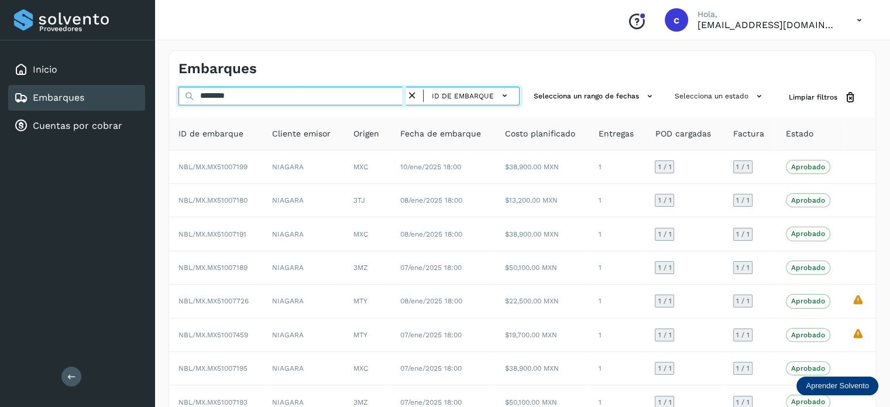
type input "********"
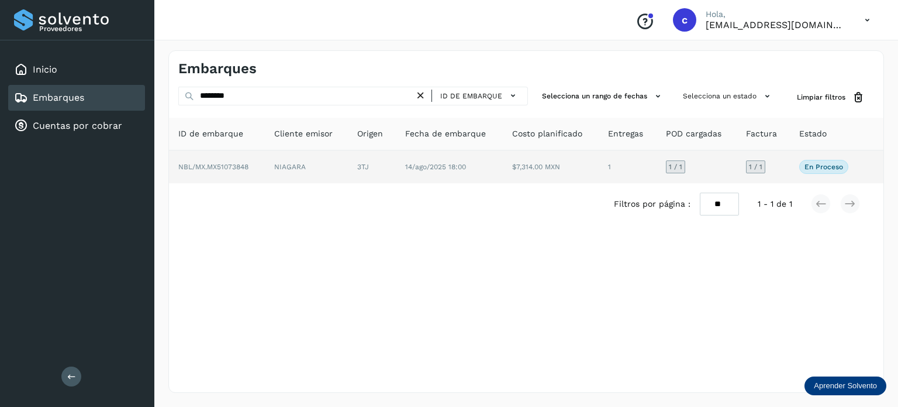
click at [503, 170] on td "14/ago/2025 18:00" at bounding box center [551, 166] width 96 height 33
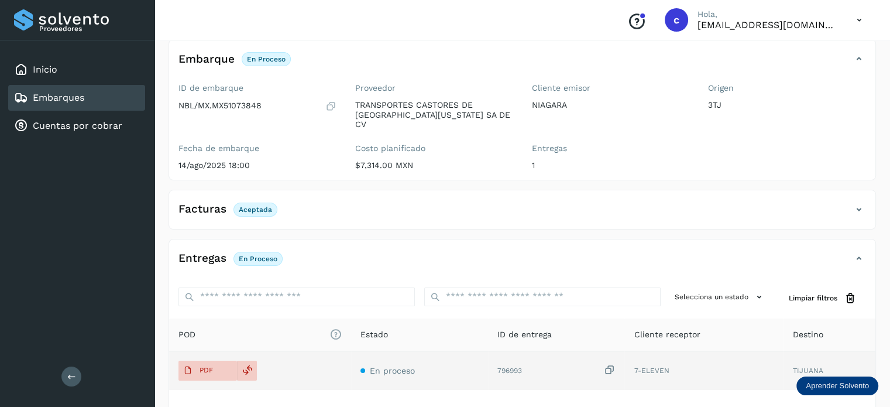
scroll to position [154, 0]
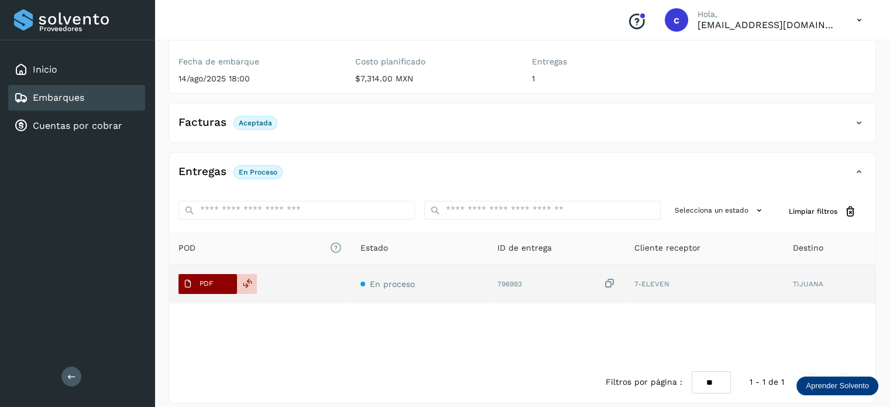
click at [212, 279] on p "PDF" at bounding box center [205, 283] width 13 height 8
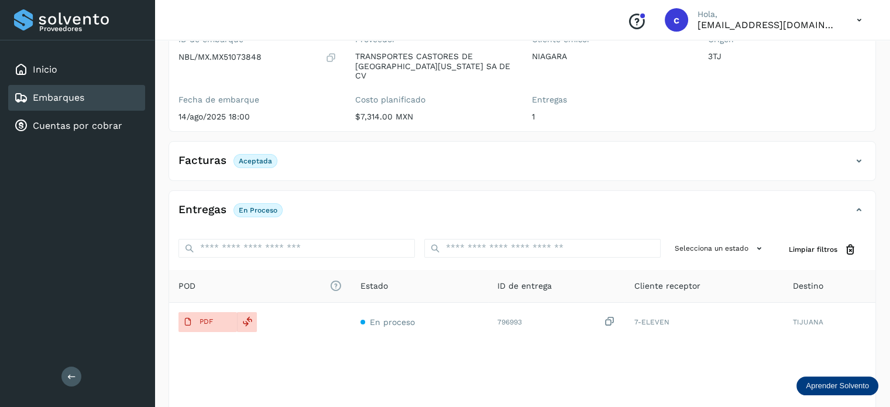
scroll to position [96, 0]
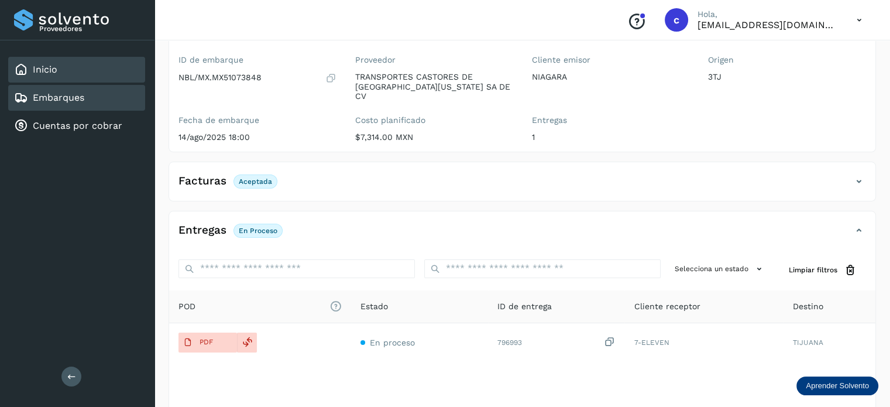
click at [60, 77] on div "Inicio" at bounding box center [76, 70] width 137 height 26
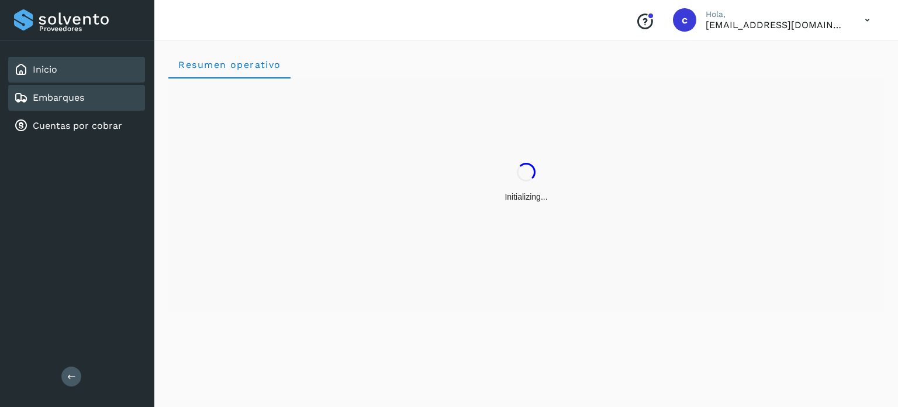
click at [66, 98] on link "Embarques" at bounding box center [58, 97] width 51 height 11
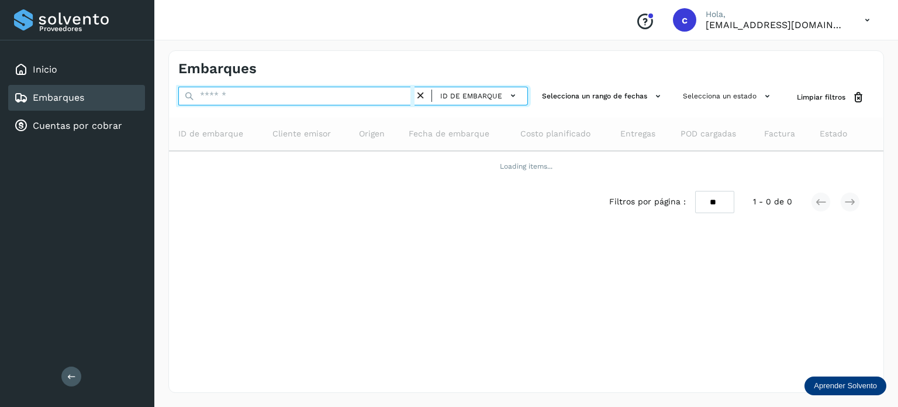
click at [240, 95] on input "text" at bounding box center [296, 96] width 236 height 19
type input "********"
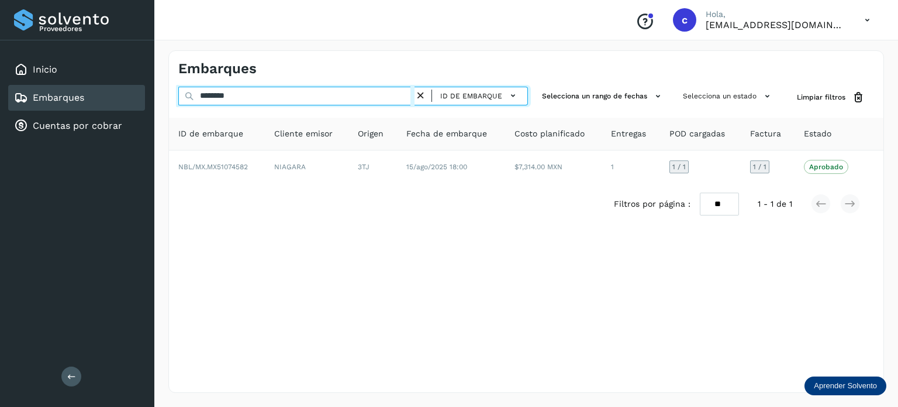
drag, startPoint x: 142, startPoint y: 97, endPoint x: 99, endPoint y: 106, distance: 43.0
click at [110, 101] on div "Proveedores Inicio Embarques Cuentas por cobrar Salir Conoce nuestros beneficio…" at bounding box center [449, 203] width 898 height 407
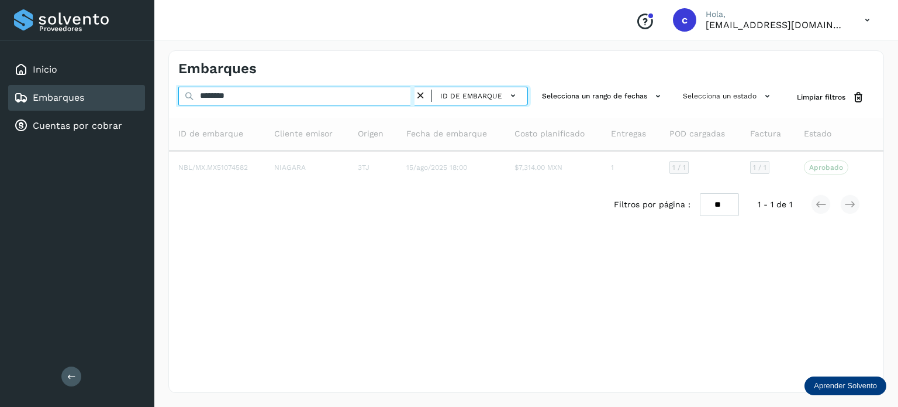
type input "********"
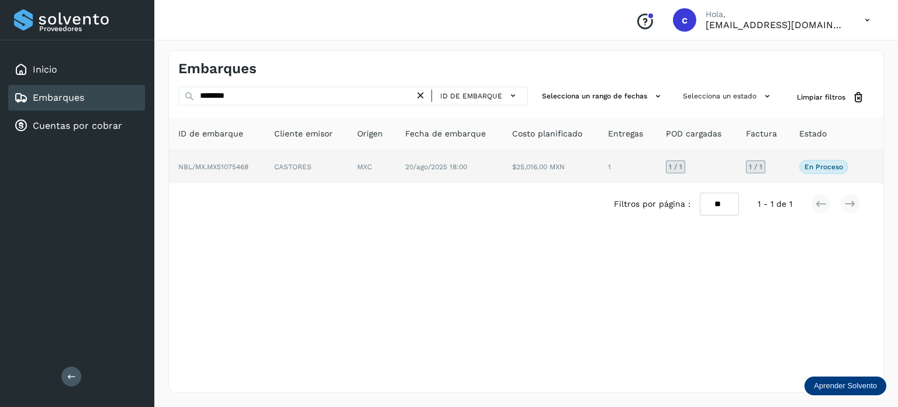
click at [396, 166] on td "MXC" at bounding box center [449, 166] width 107 height 33
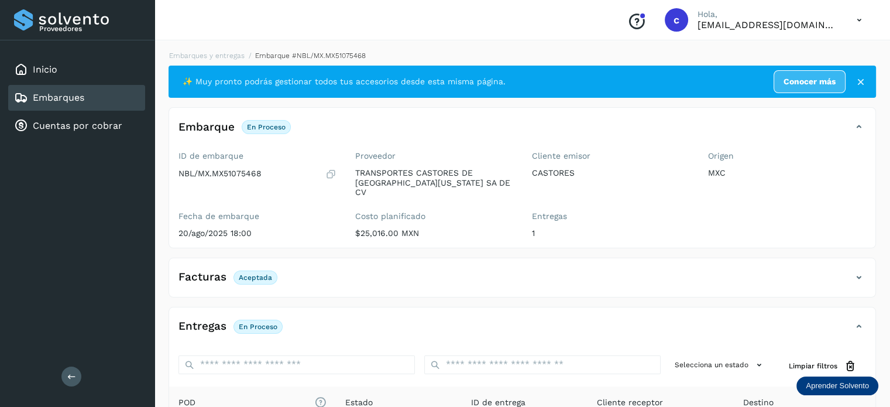
click at [122, 99] on div "Embarques" at bounding box center [76, 98] width 137 height 26
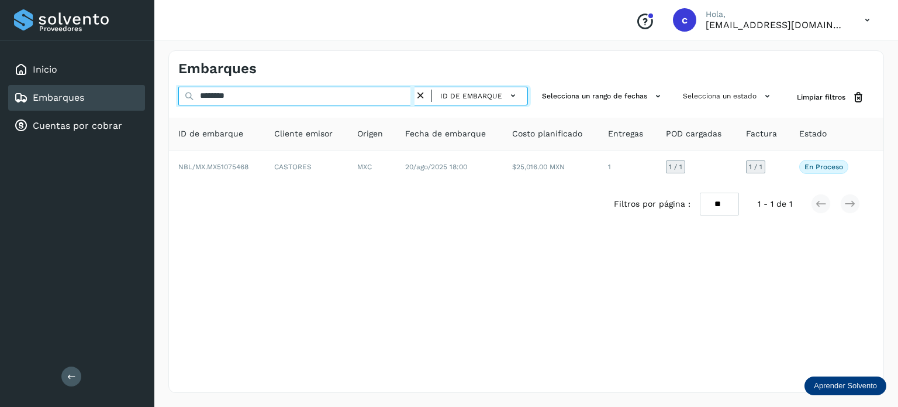
drag, startPoint x: 224, startPoint y: 102, endPoint x: 175, endPoint y: 107, distance: 48.8
click at [151, 112] on div "Proveedores Inicio Embarques Cuentas por cobrar Salir Conoce nuestros beneficio…" at bounding box center [449, 203] width 898 height 407
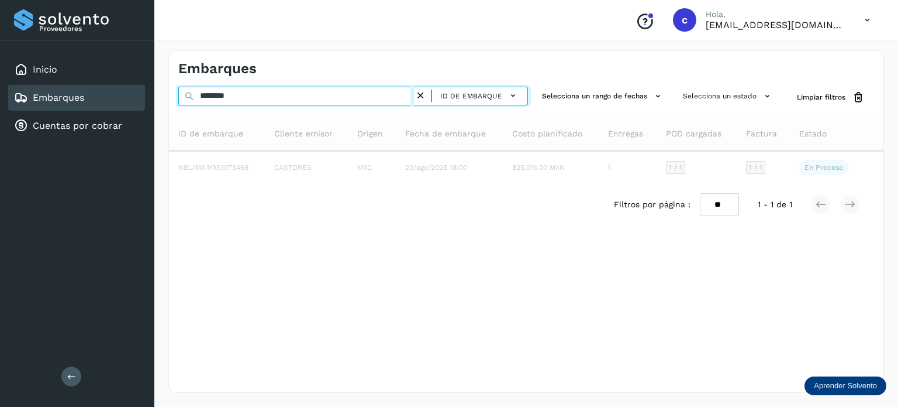
type input "********"
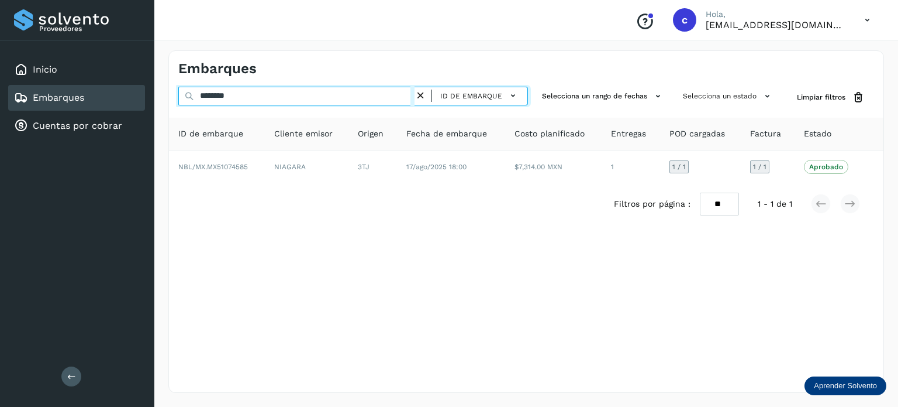
drag, startPoint x: 239, startPoint y: 97, endPoint x: 188, endPoint y: 98, distance: 50.3
click at [188, 98] on div "******** ID de embarque" at bounding box center [353, 98] width 350 height 22
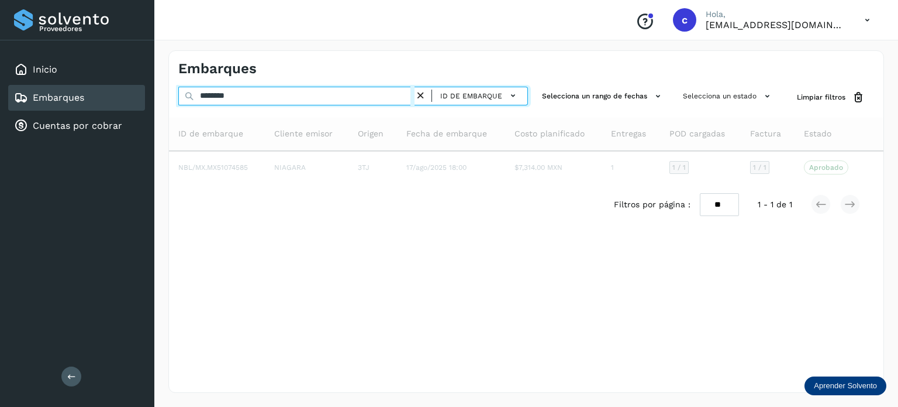
type input "********"
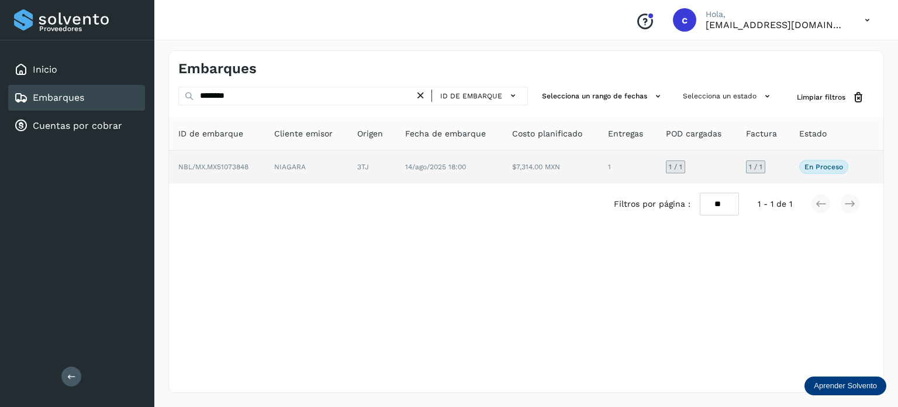
click at [348, 177] on td "NIAGARA" at bounding box center [372, 166] width 48 height 33
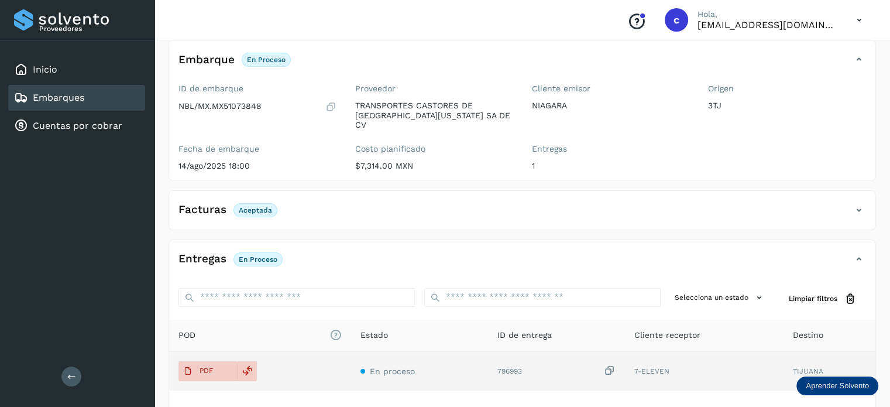
scroll to position [154, 0]
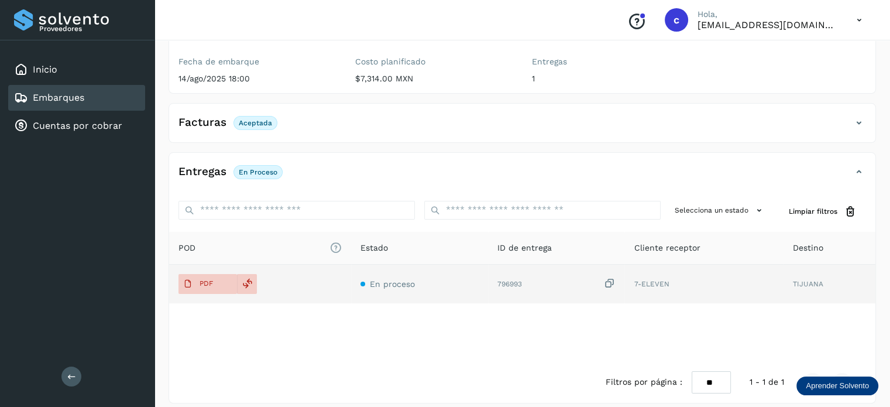
click at [383, 279] on span "En proceso" at bounding box center [392, 283] width 45 height 9
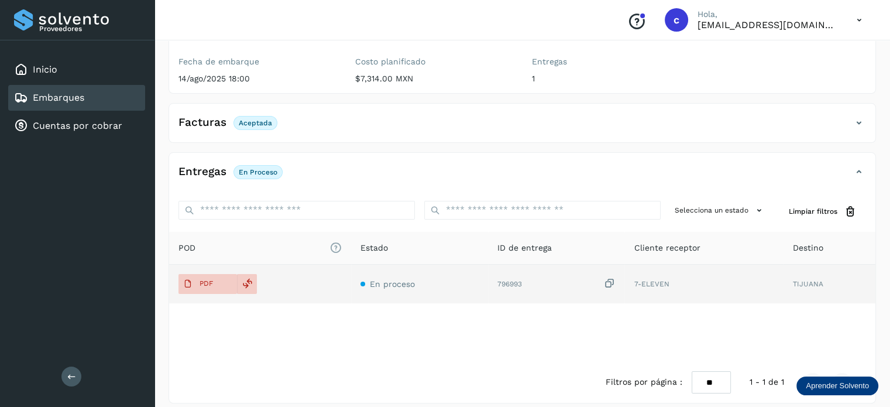
click at [488, 274] on td "En proceso" at bounding box center [556, 283] width 137 height 39
click at [256, 274] on div at bounding box center [247, 284] width 20 height 20
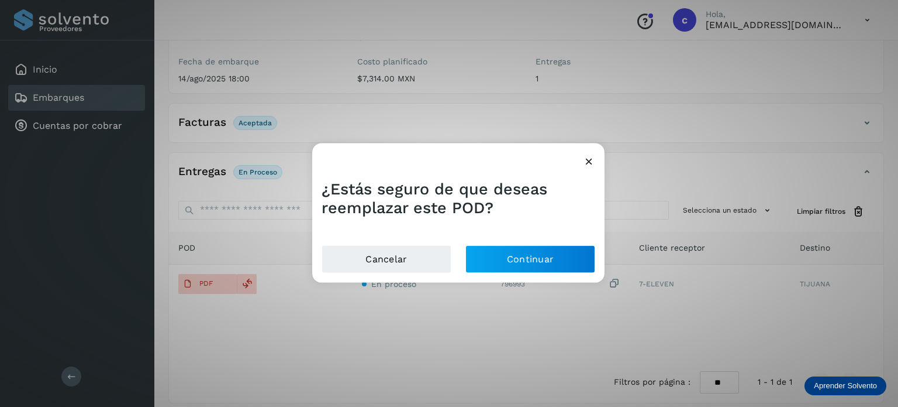
click at [583, 163] on div at bounding box center [458, 156] width 292 height 27
click at [587, 162] on icon at bounding box center [589, 160] width 12 height 12
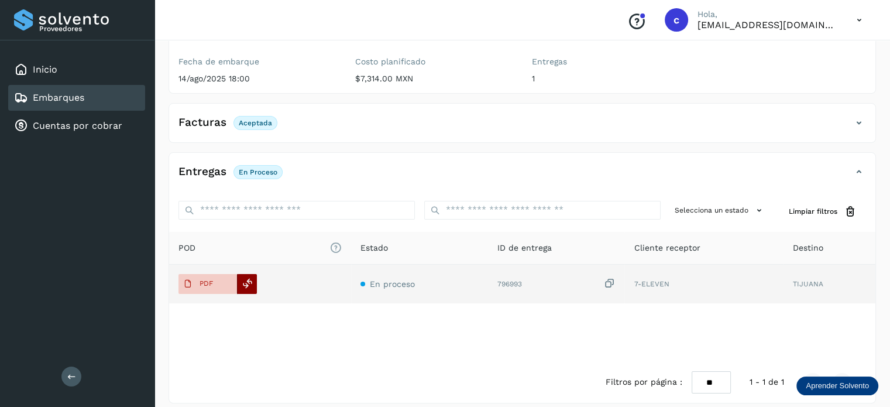
click at [253, 278] on div at bounding box center [247, 284] width 20 height 20
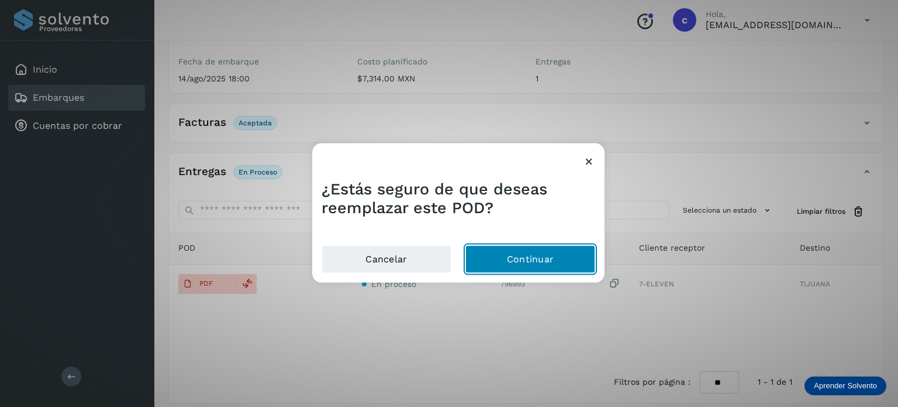
click at [540, 258] on button "Continuar" at bounding box center [531, 259] width 130 height 28
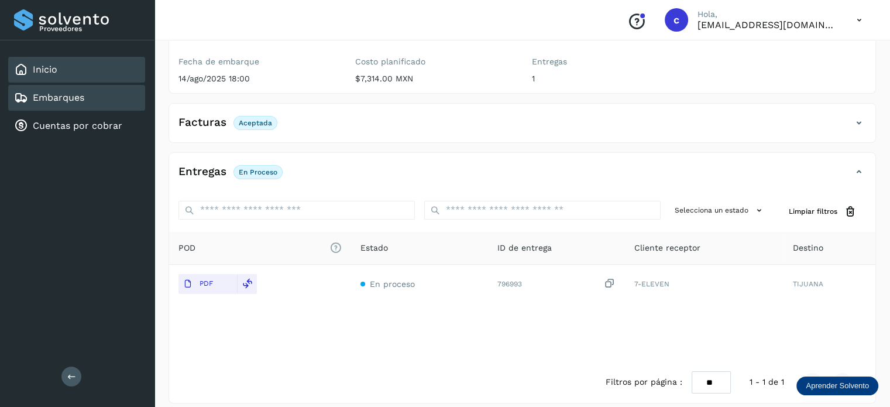
click at [98, 81] on div "Inicio" at bounding box center [76, 70] width 137 height 26
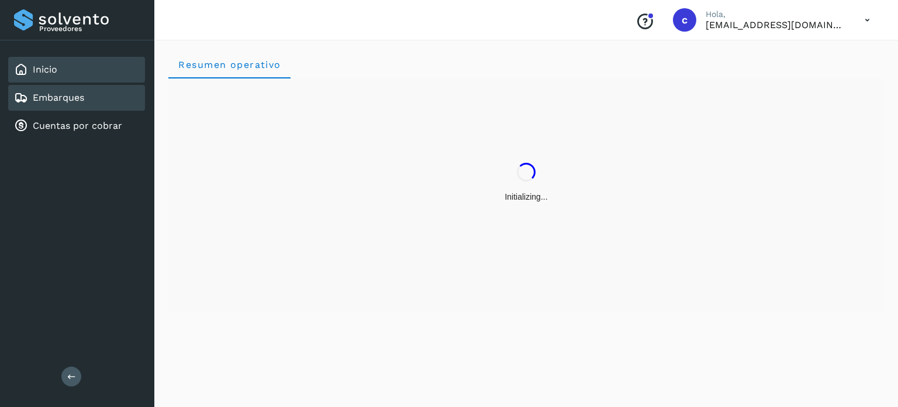
click at [94, 95] on div "Embarques" at bounding box center [76, 98] width 137 height 26
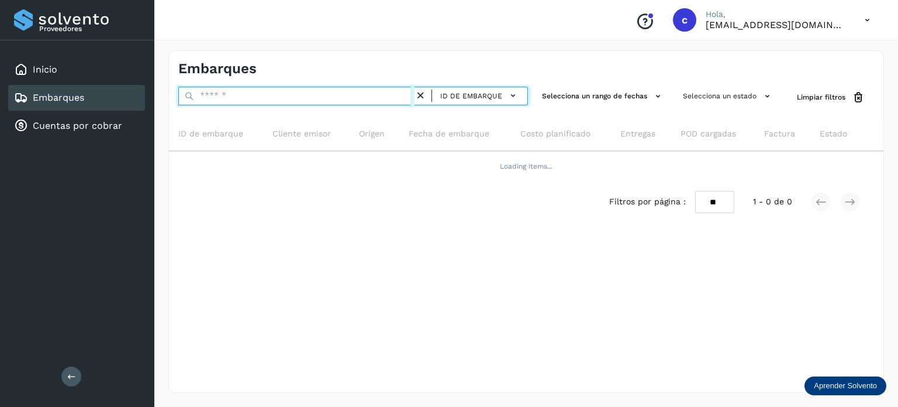
click at [257, 99] on input "text" at bounding box center [296, 96] width 236 height 19
type input "********"
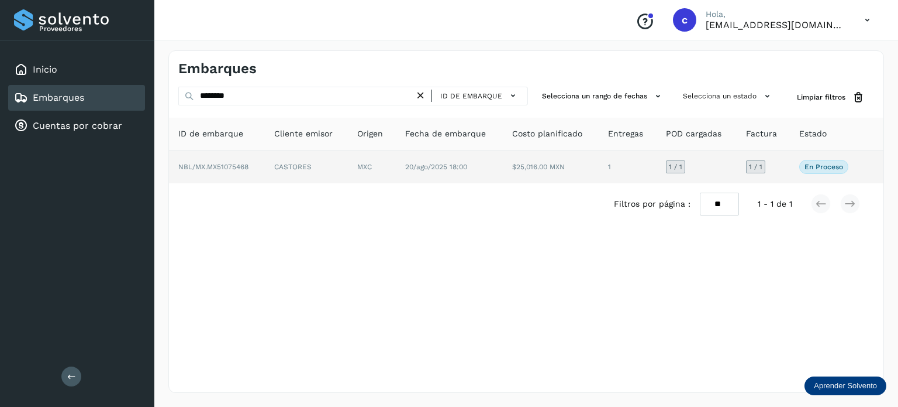
click at [396, 173] on td "MXC" at bounding box center [449, 166] width 107 height 33
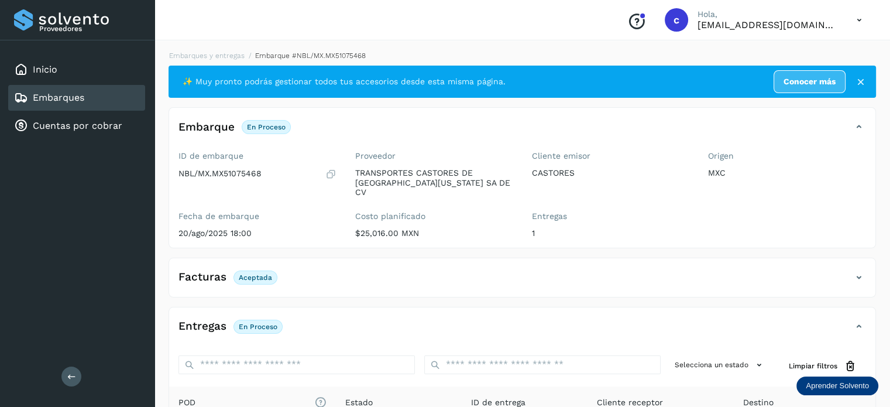
click at [89, 92] on div "Embarques" at bounding box center [76, 98] width 137 height 26
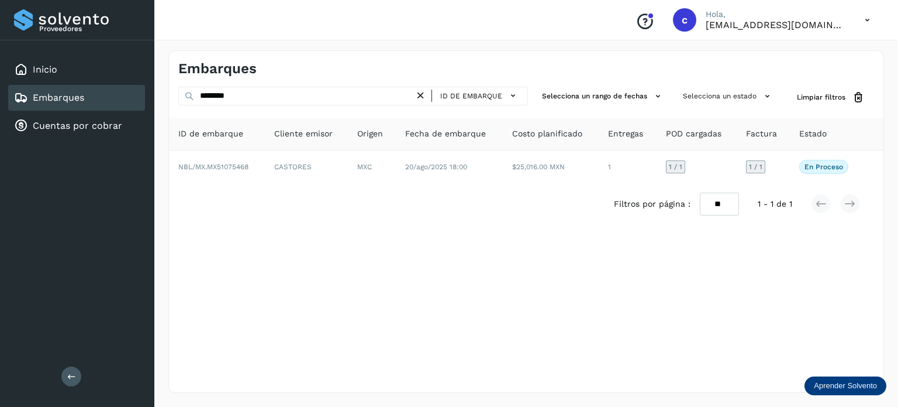
click at [91, 104] on div "Embarques" at bounding box center [76, 98] width 137 height 26
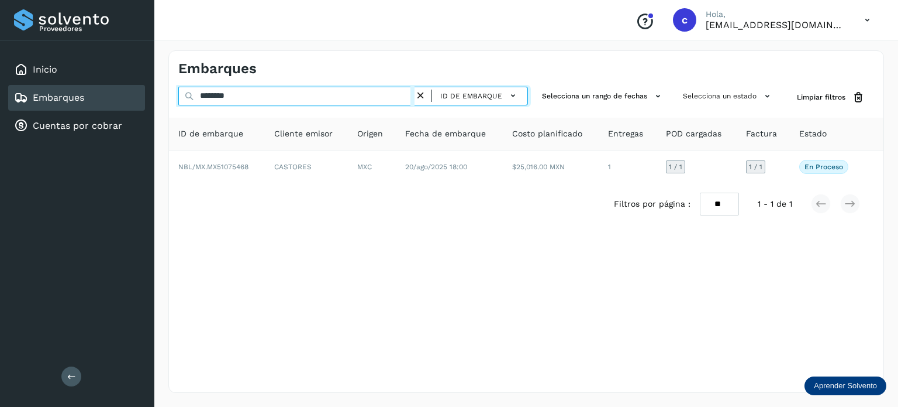
drag, startPoint x: 246, startPoint y: 97, endPoint x: 223, endPoint y: 95, distance: 23.5
click at [225, 95] on input "********" at bounding box center [296, 96] width 236 height 19
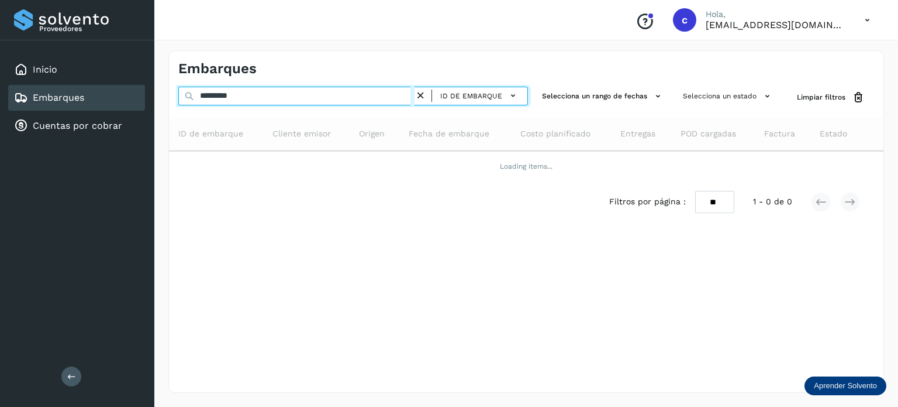
type input "********"
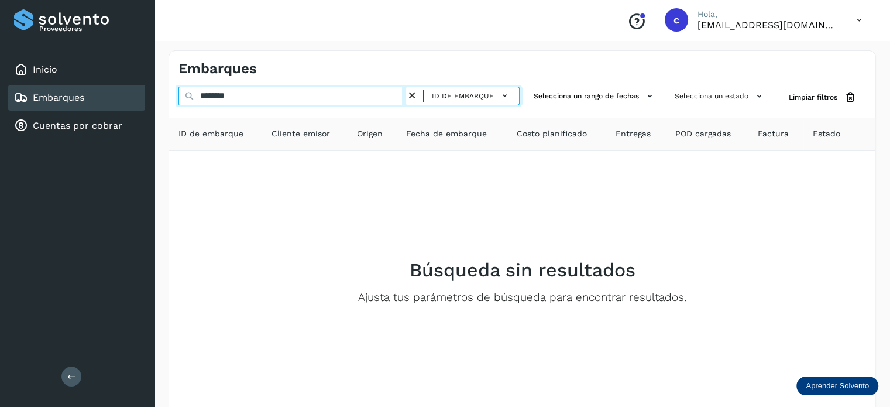
drag, startPoint x: 201, startPoint y: 98, endPoint x: 184, endPoint y: 102, distance: 17.6
click at [184, 98] on div "******** ID de embarque" at bounding box center [348, 98] width 341 height 22
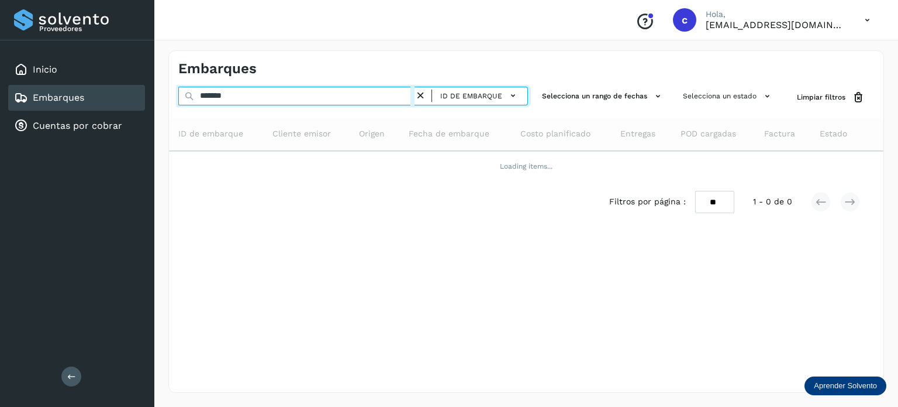
type input "********"
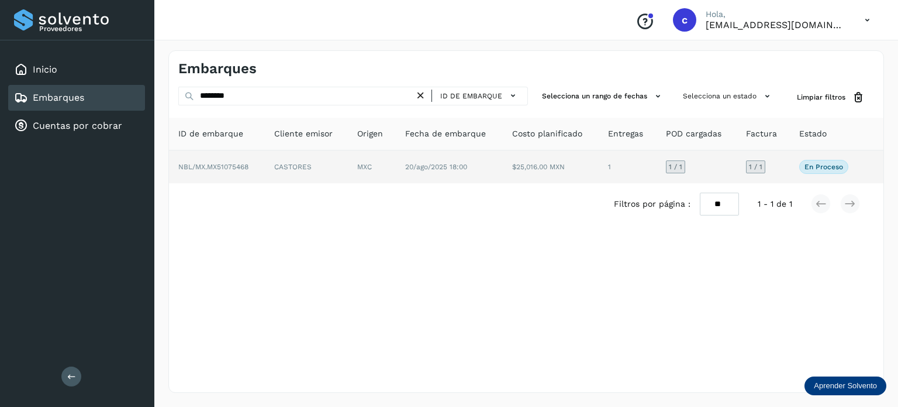
click at [265, 168] on td "NBL/MX.MX51075468" at bounding box center [306, 166] width 83 height 33
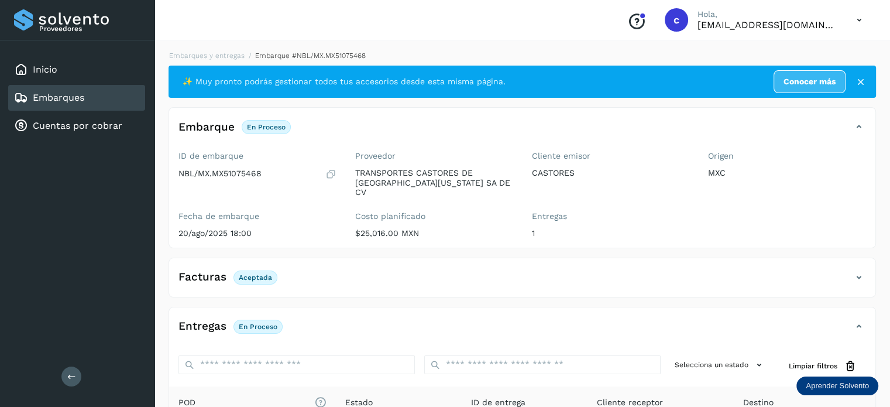
click at [96, 100] on div "Embarques" at bounding box center [76, 98] width 137 height 26
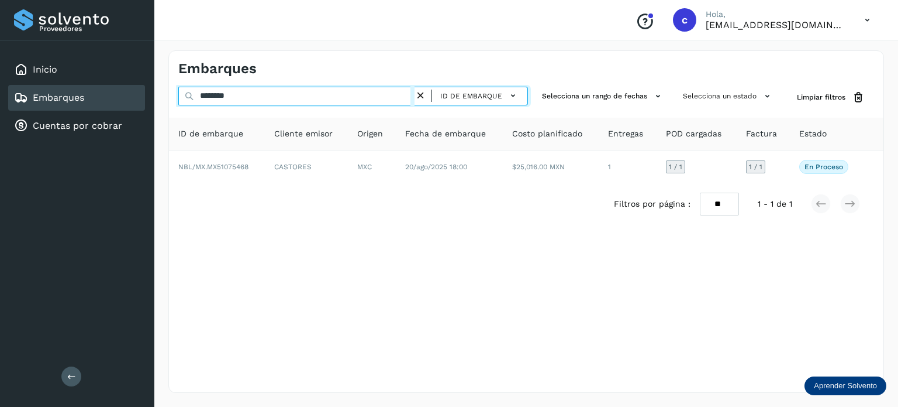
drag, startPoint x: 225, startPoint y: 98, endPoint x: 199, endPoint y: 98, distance: 25.7
click at [201, 98] on input "********" at bounding box center [296, 96] width 236 height 19
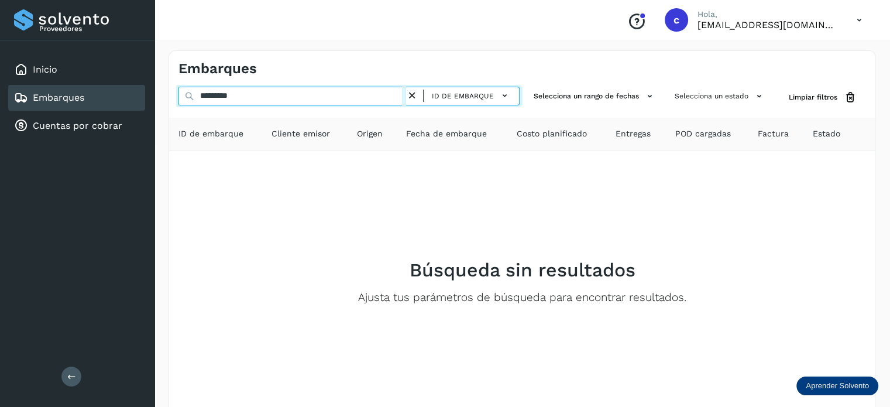
click at [202, 97] on input "*********" at bounding box center [292, 96] width 228 height 19
type input "********"
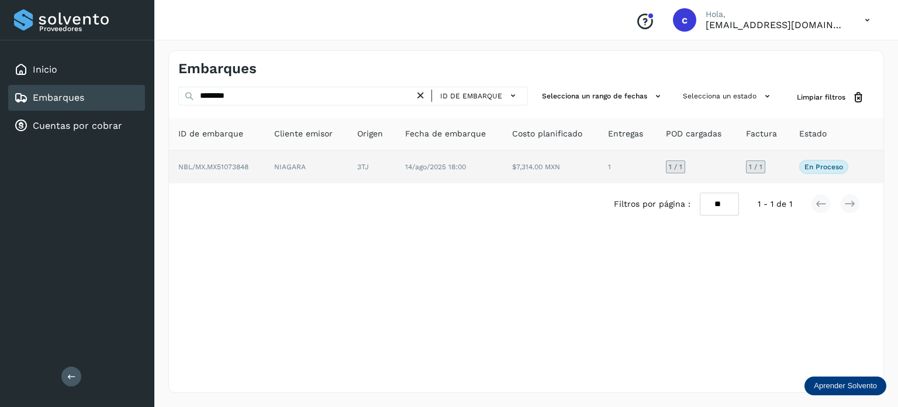
click at [348, 166] on td "NIAGARA" at bounding box center [372, 166] width 48 height 33
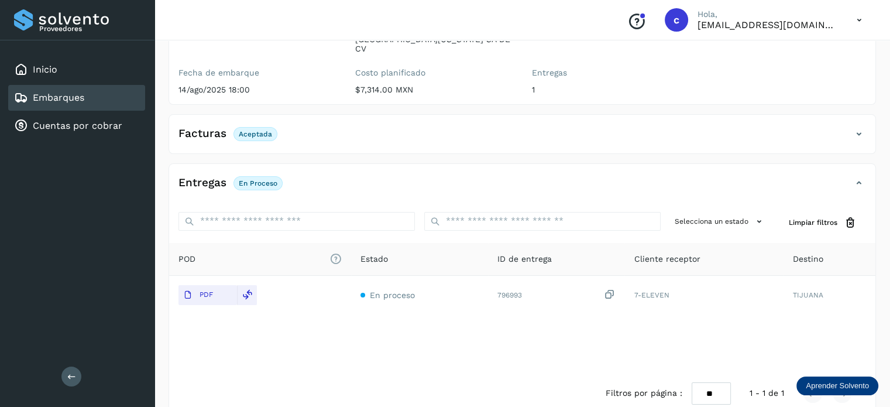
scroll to position [154, 0]
